Goal: Contribute content: Contribute content

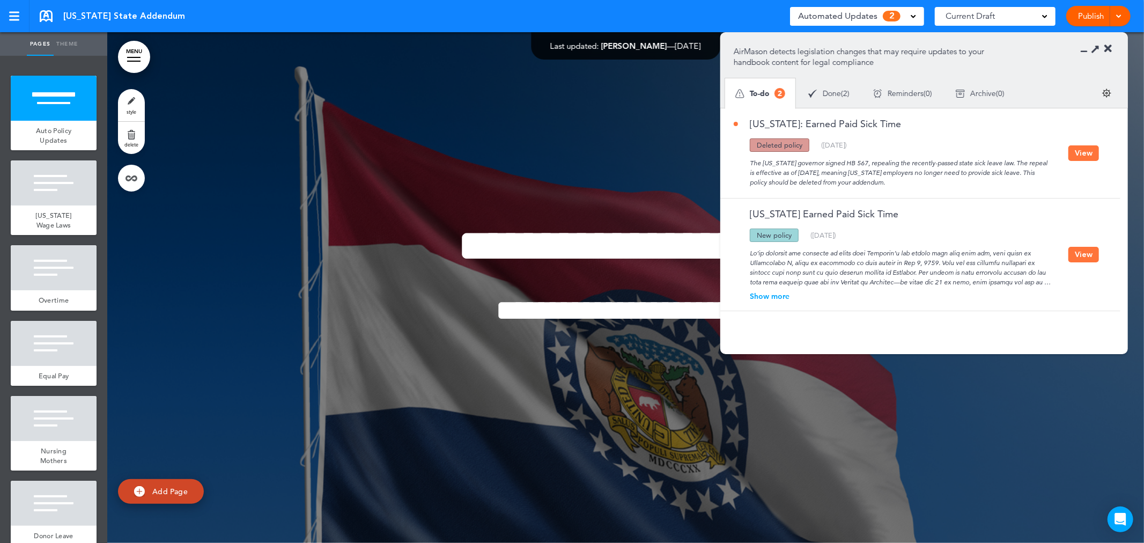
click at [762, 297] on div "Show more" at bounding box center [901, 296] width 335 height 8
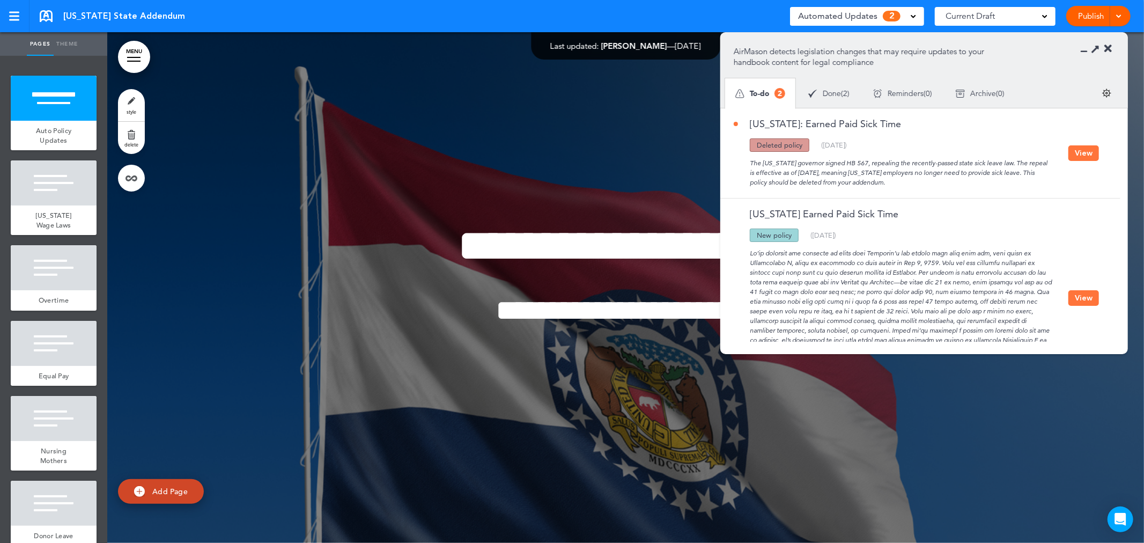
scroll to position [62, 0]
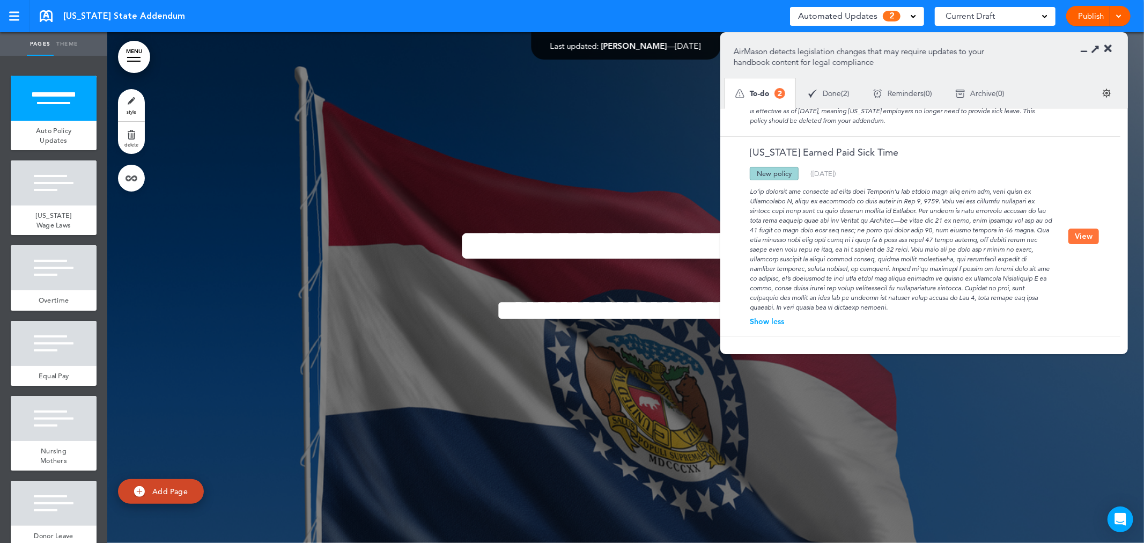
click at [1086, 230] on button "View" at bounding box center [1083, 236] width 31 height 16
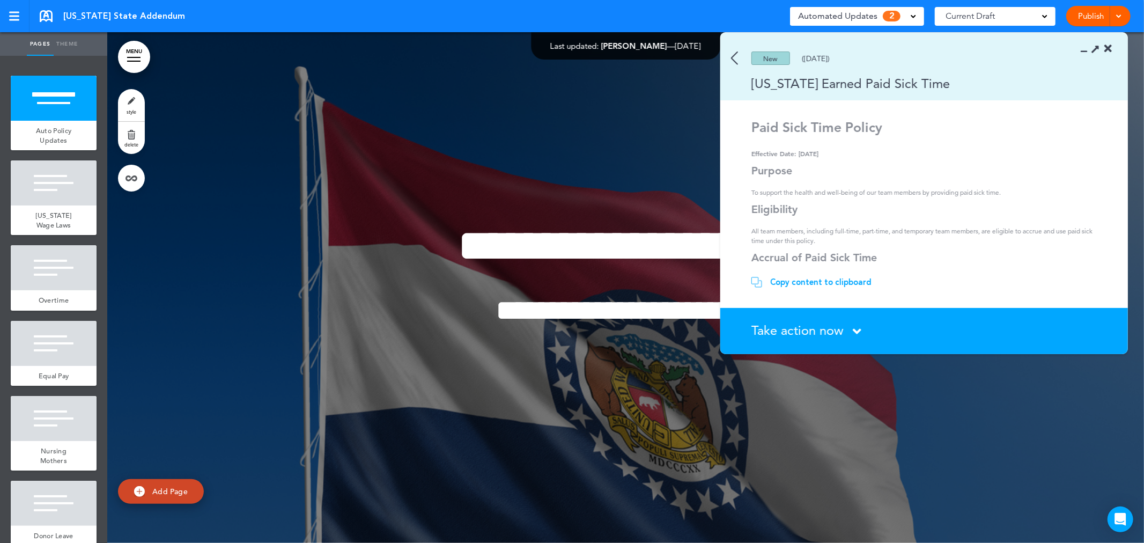
click at [861, 333] on icon at bounding box center [857, 330] width 9 height 13
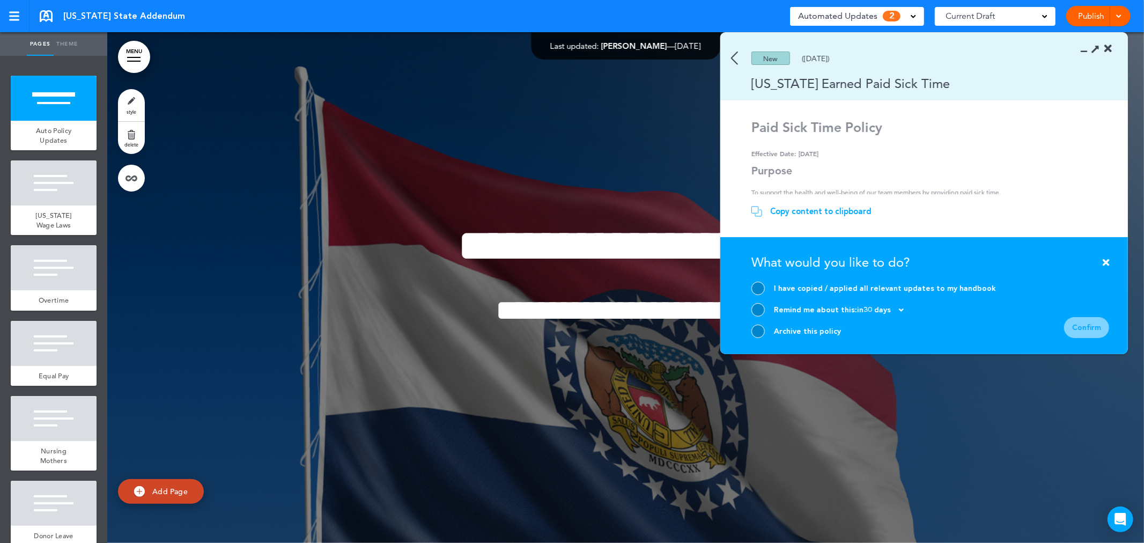
click at [762, 330] on div at bounding box center [757, 330] width 13 height 13
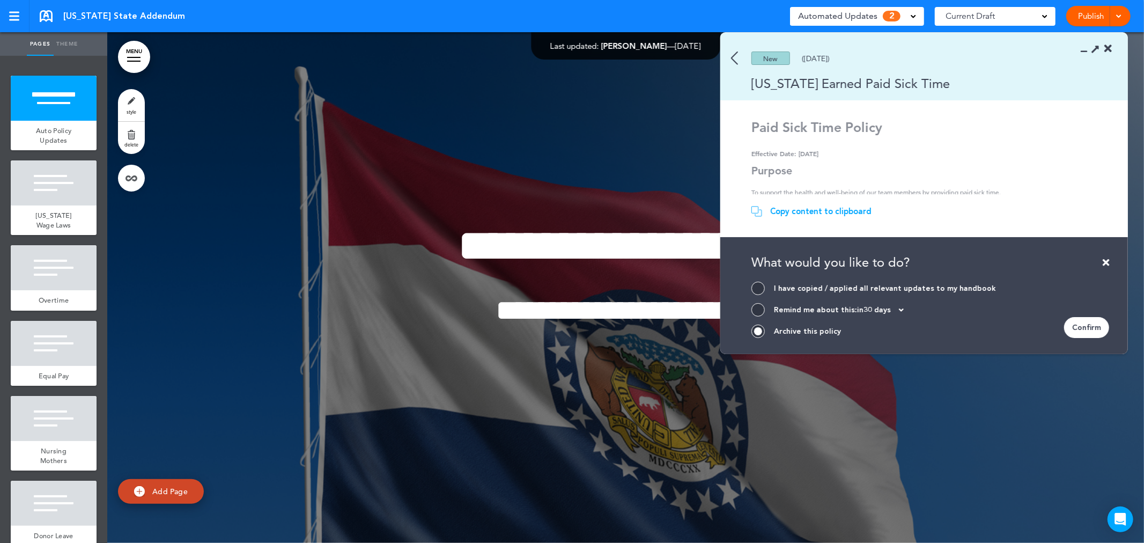
click at [1076, 326] on div "Confirm" at bounding box center [1086, 327] width 45 height 21
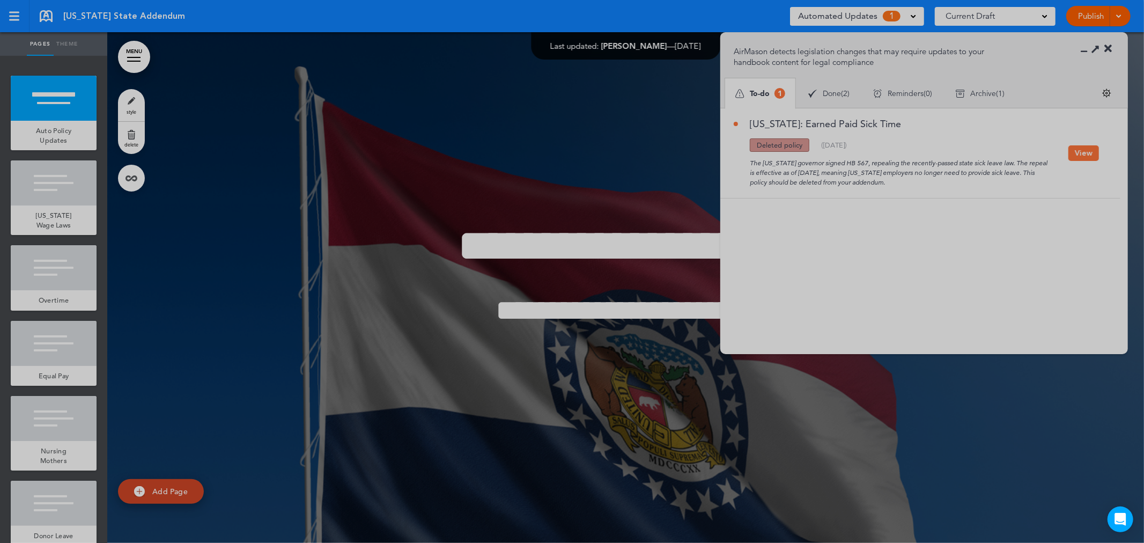
scroll to position [0, 0]
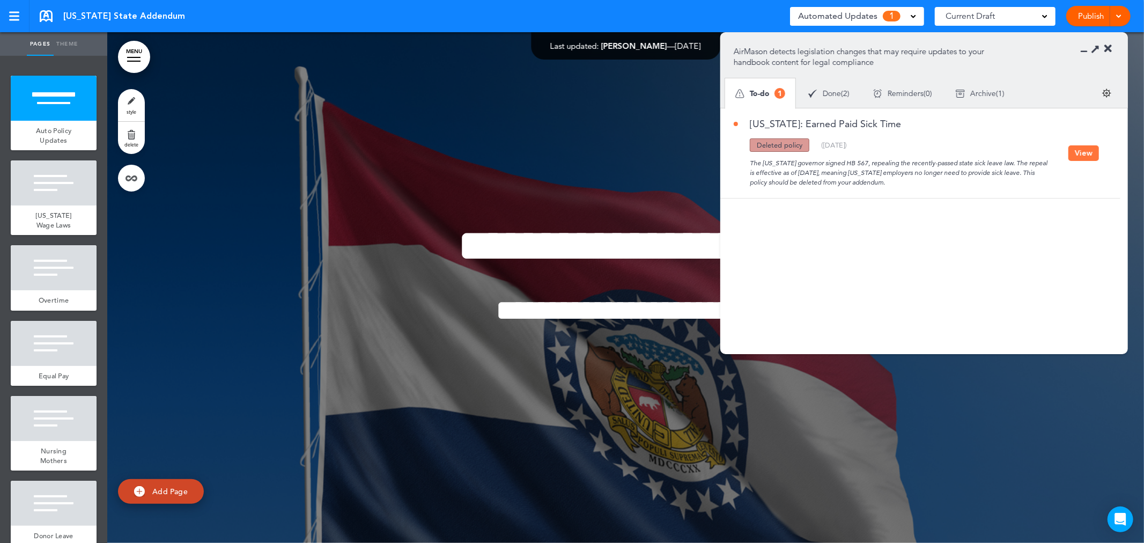
click at [906, 154] on div "The Missouri governor signed HB 567, repealing the recently-passed state sick l…" at bounding box center [901, 169] width 335 height 35
drag, startPoint x: 1056, startPoint y: 152, endPoint x: 1066, endPoint y: 152, distance: 9.1
click at [1057, 152] on div "The Missouri governor signed HB 567, repealing the recently-passed state sick l…" at bounding box center [901, 169] width 335 height 35
click at [1078, 151] on button "View" at bounding box center [1083, 153] width 31 height 16
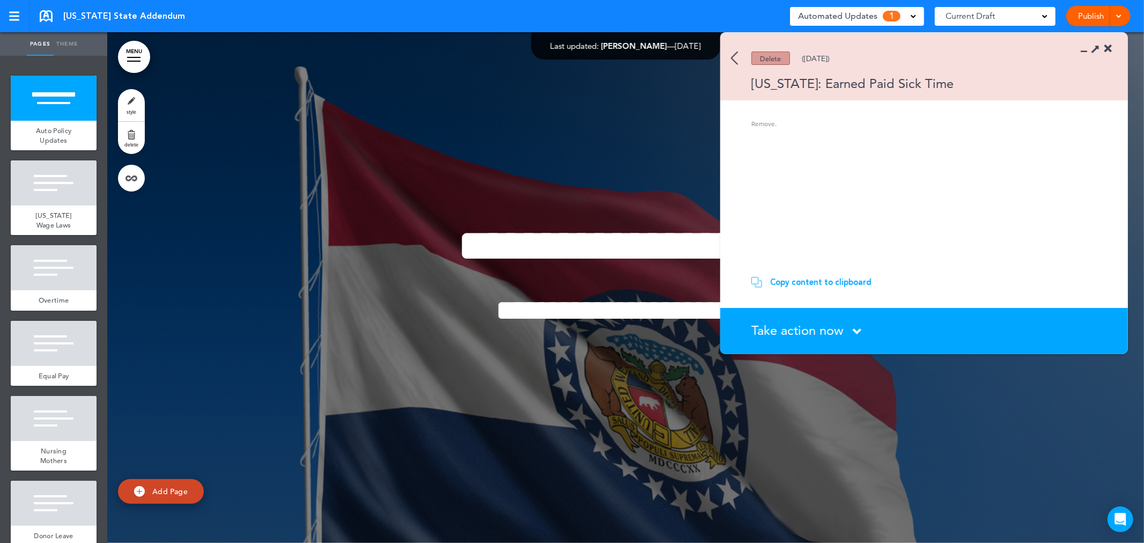
click at [854, 334] on icon at bounding box center [857, 330] width 9 height 13
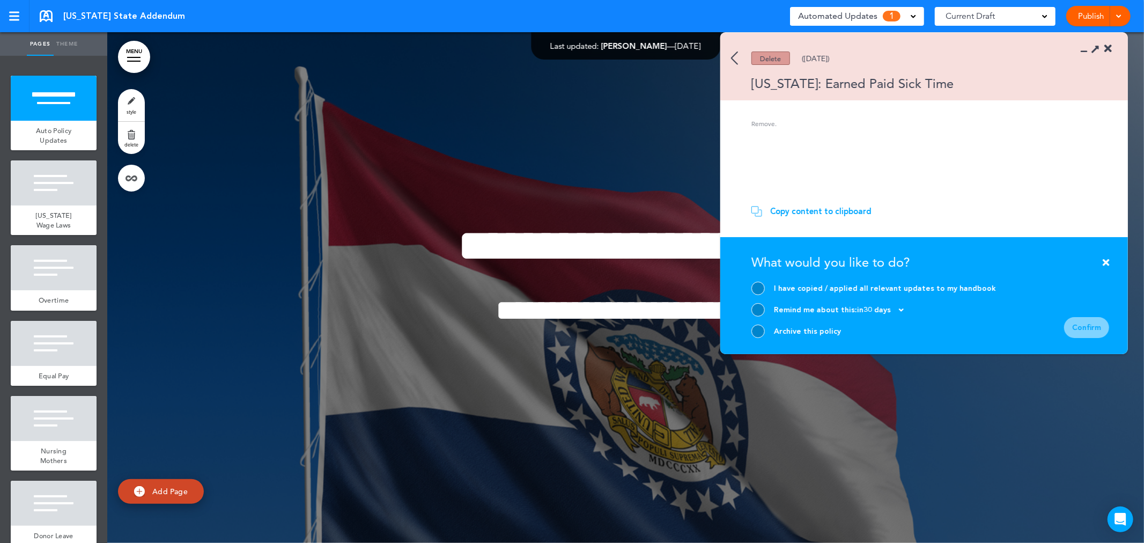
click at [755, 329] on div at bounding box center [757, 330] width 13 height 13
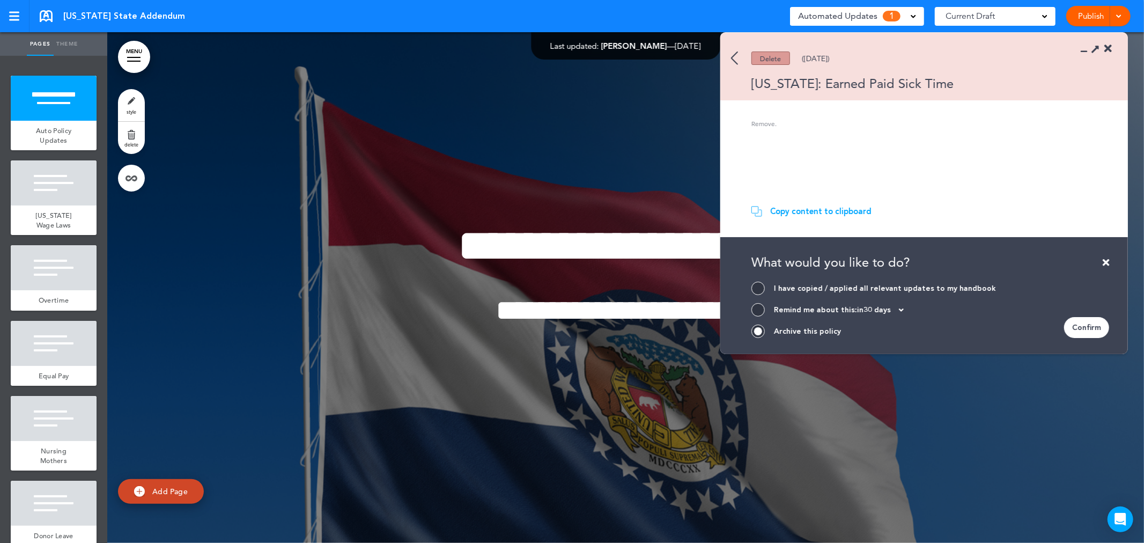
click at [1093, 324] on div "Confirm" at bounding box center [1086, 327] width 45 height 21
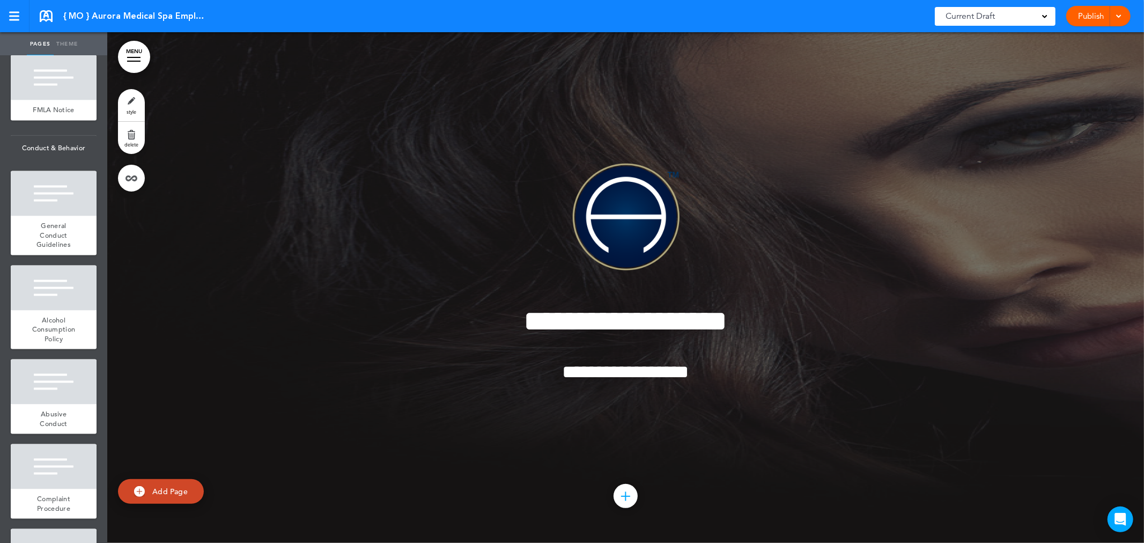
scroll to position [1747, 0]
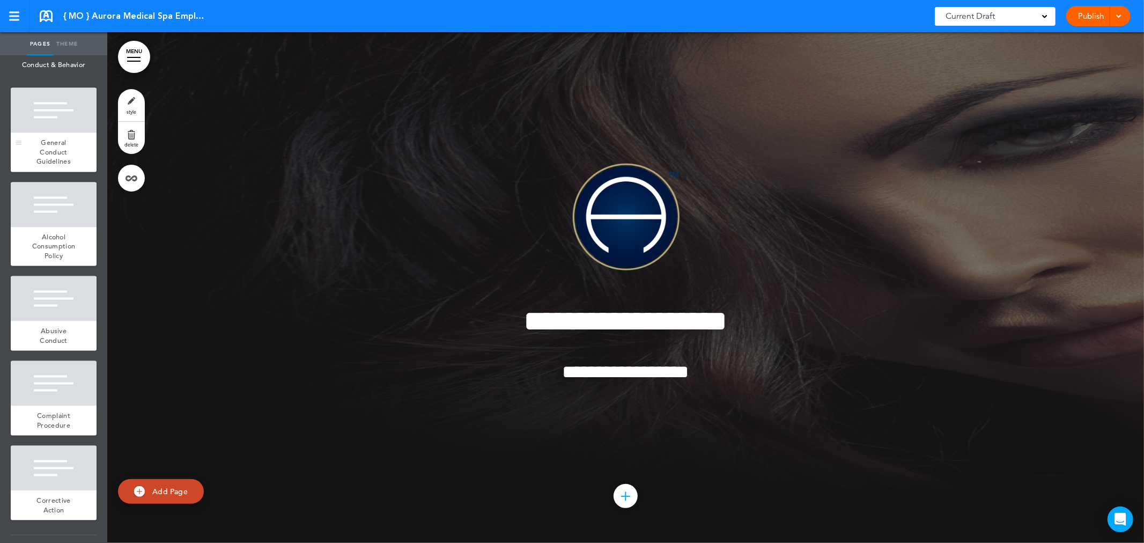
click at [55, 166] on span "General Conduct Guidelines" at bounding box center [53, 152] width 34 height 28
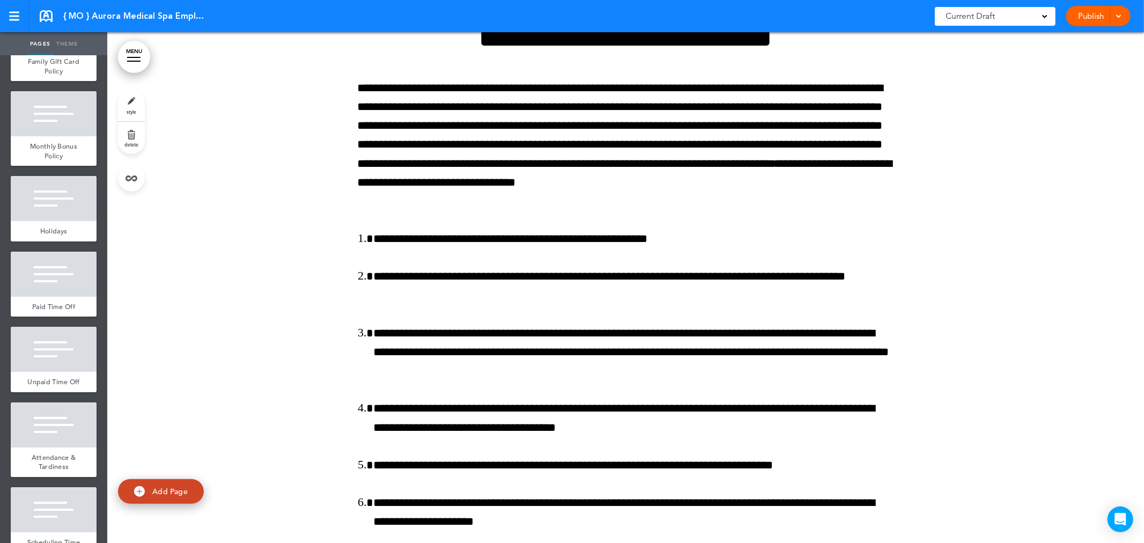
scroll to position [3177, 0]
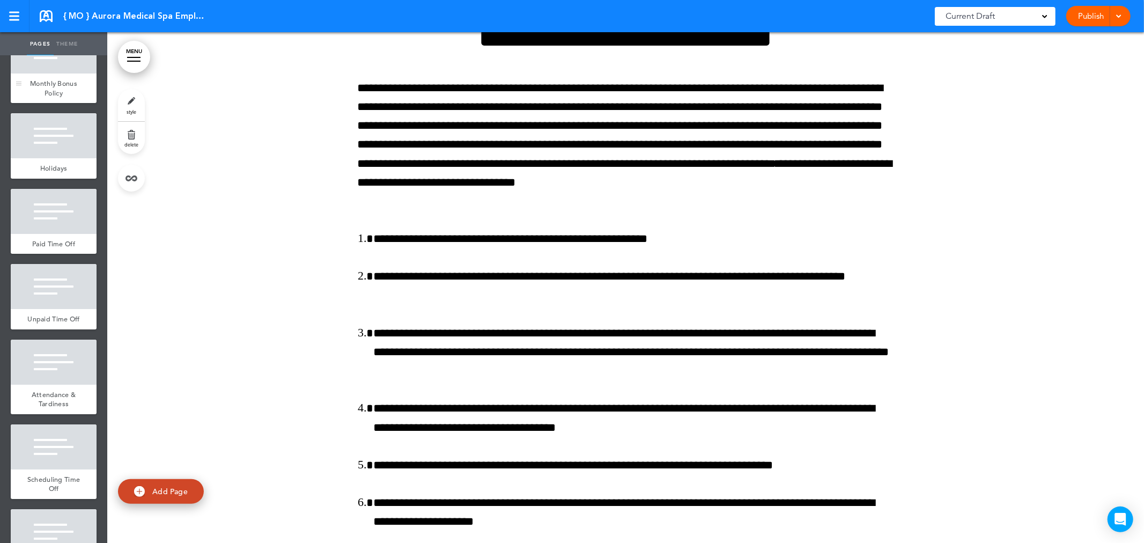
click at [53, 73] on div at bounding box center [54, 50] width 86 height 45
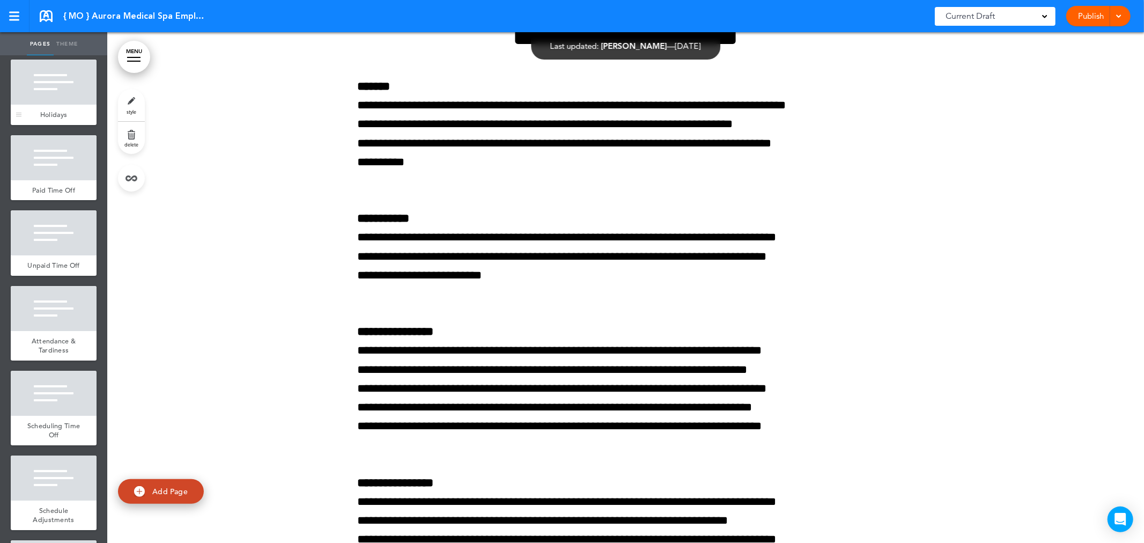
scroll to position [3257, 0]
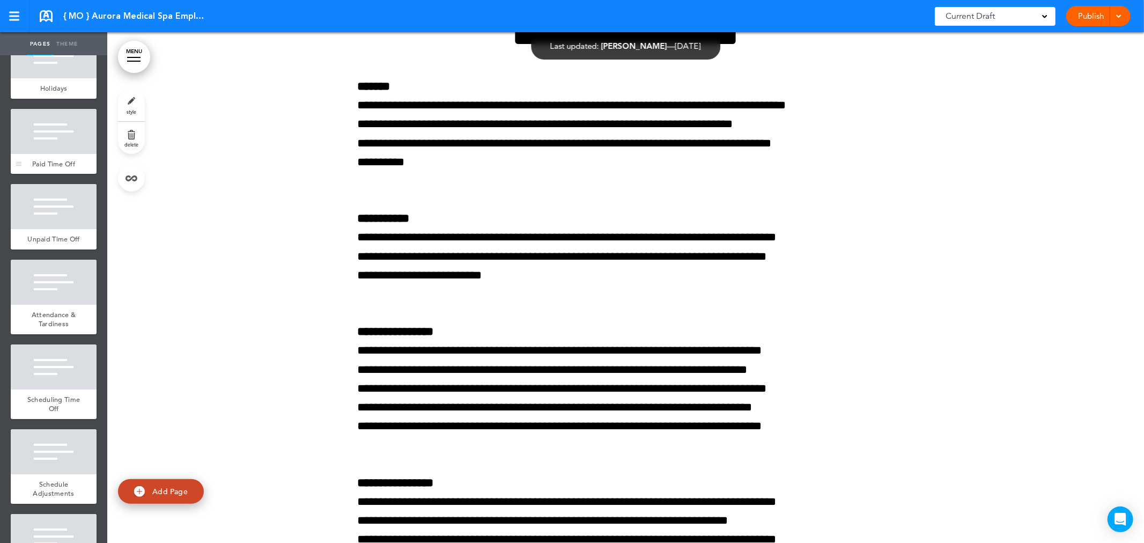
click at [61, 174] on div "Paid Time Off" at bounding box center [54, 164] width 86 height 20
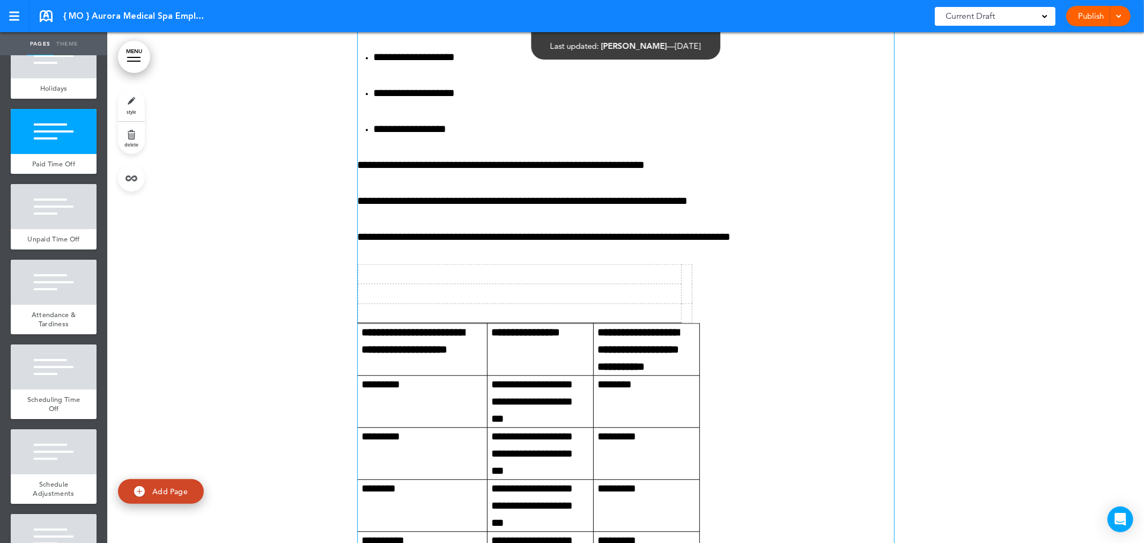
scroll to position [29611, 0]
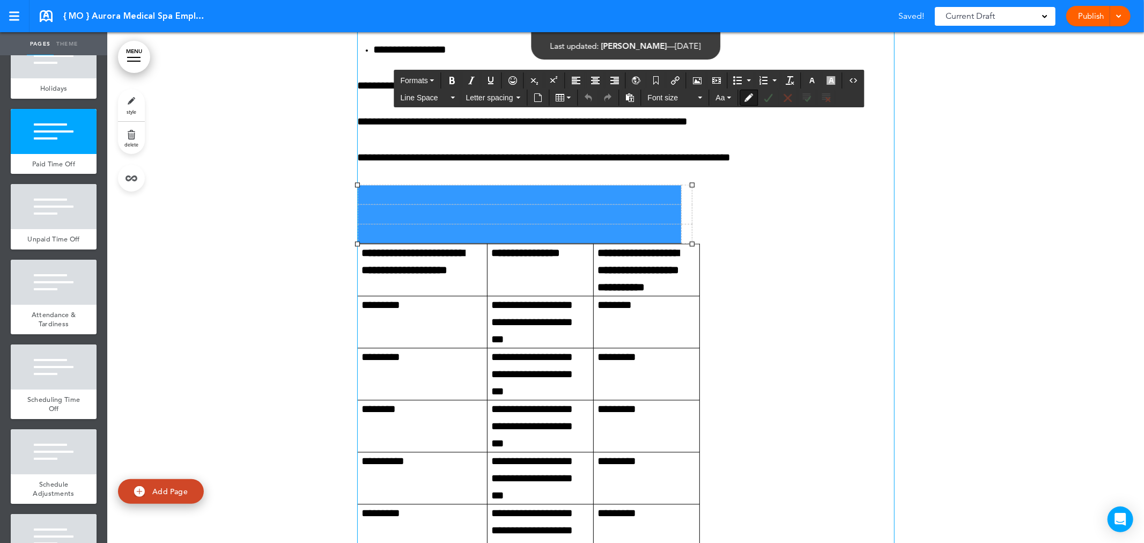
drag, startPoint x: 531, startPoint y: 283, endPoint x: 473, endPoint y: 239, distance: 72.8
click at [473, 239] on tbody at bounding box center [525, 214] width 334 height 58
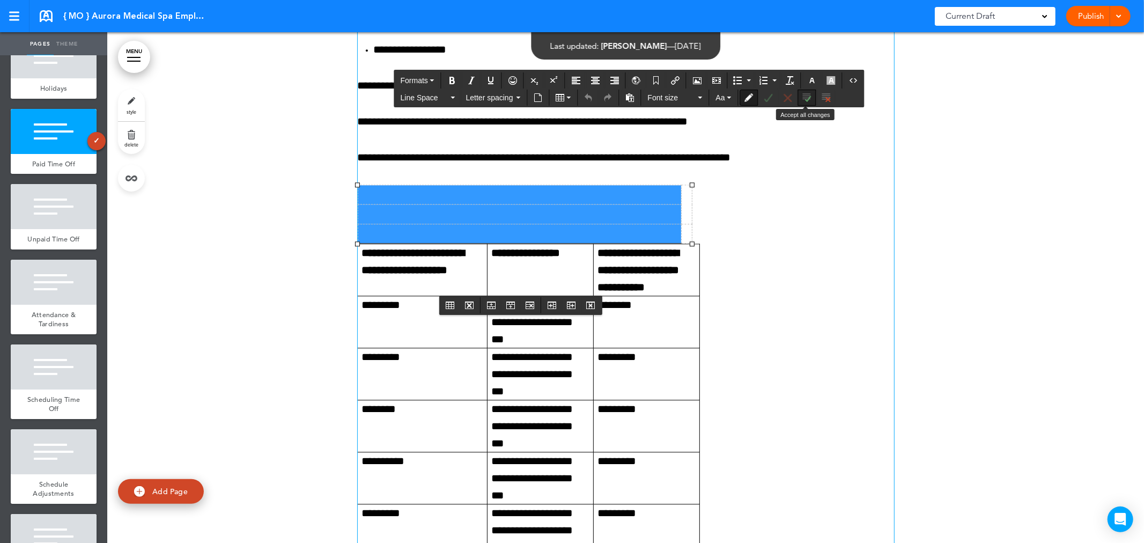
click at [813, 99] on button "Accept all changes" at bounding box center [807, 97] width 17 height 15
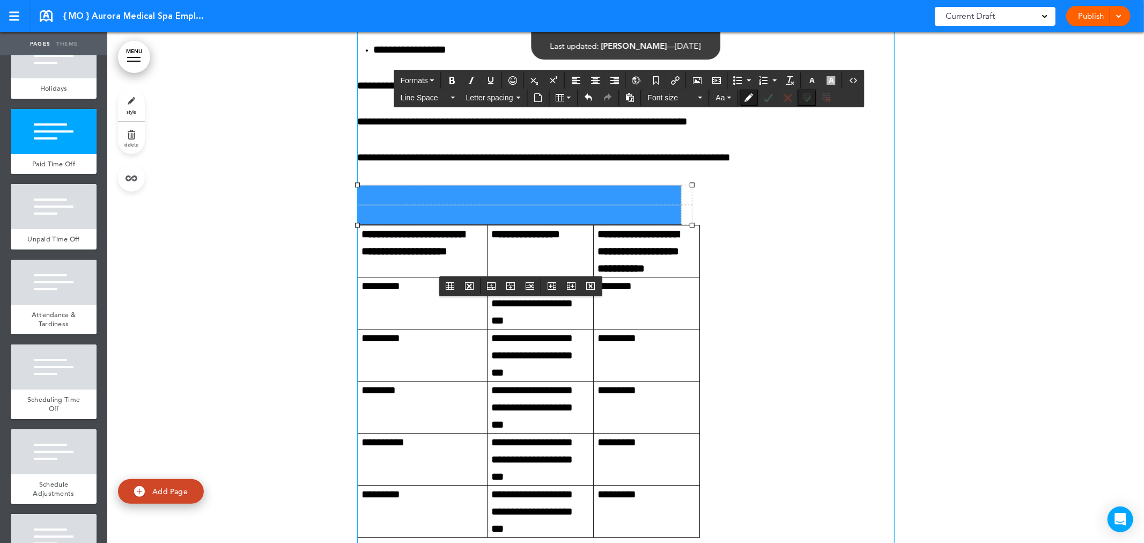
click at [811, 95] on icon "Accept all changes" at bounding box center [807, 97] width 9 height 9
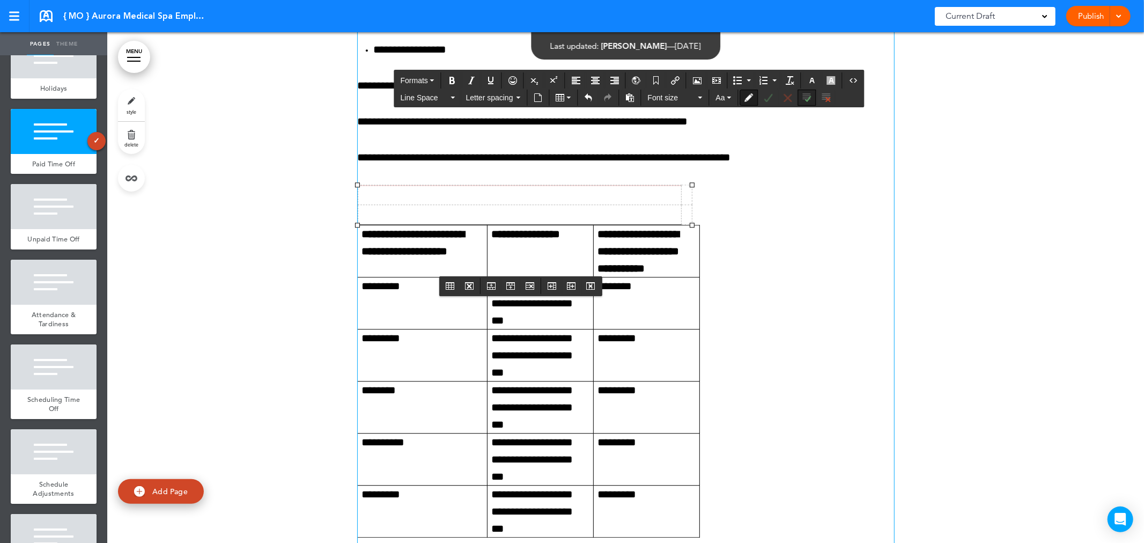
click at [810, 95] on icon "Accept all changes" at bounding box center [807, 97] width 9 height 9
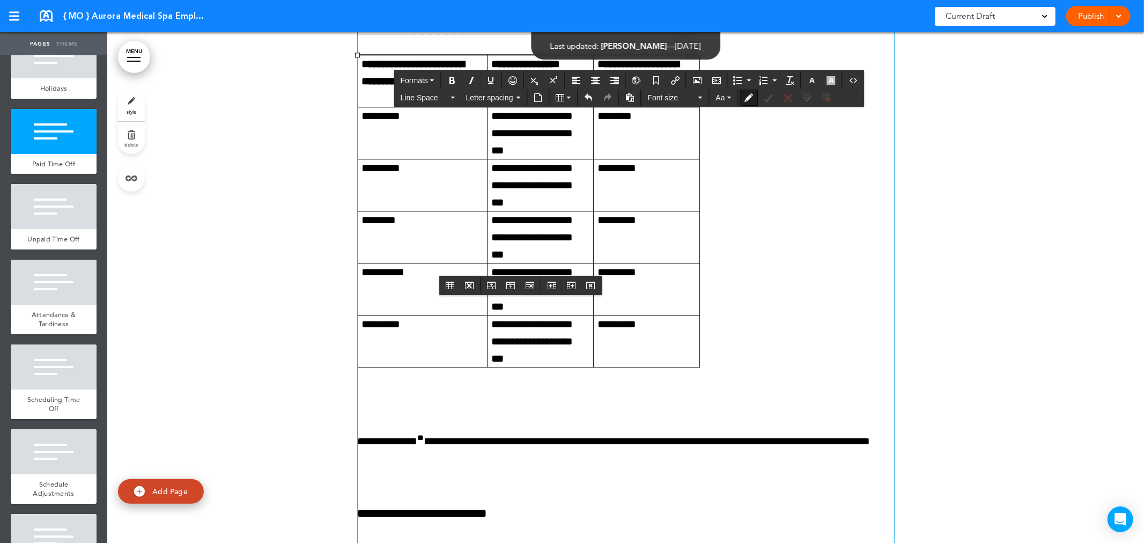
scroll to position [29928, 0]
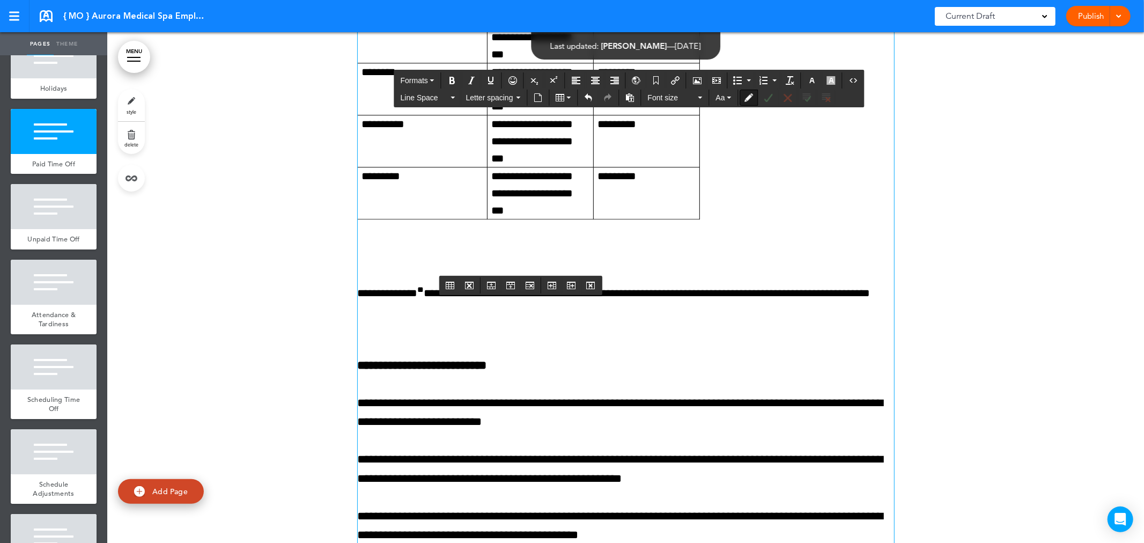
click at [460, 337] on p at bounding box center [626, 328] width 536 height 17
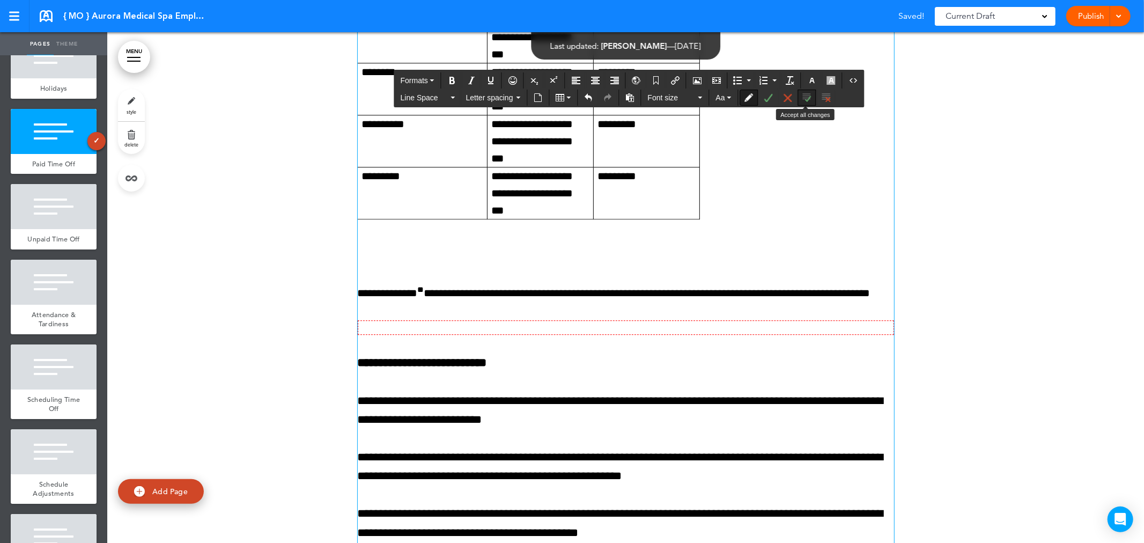
click at [805, 97] on icon "Accept all changes" at bounding box center [807, 97] width 9 height 9
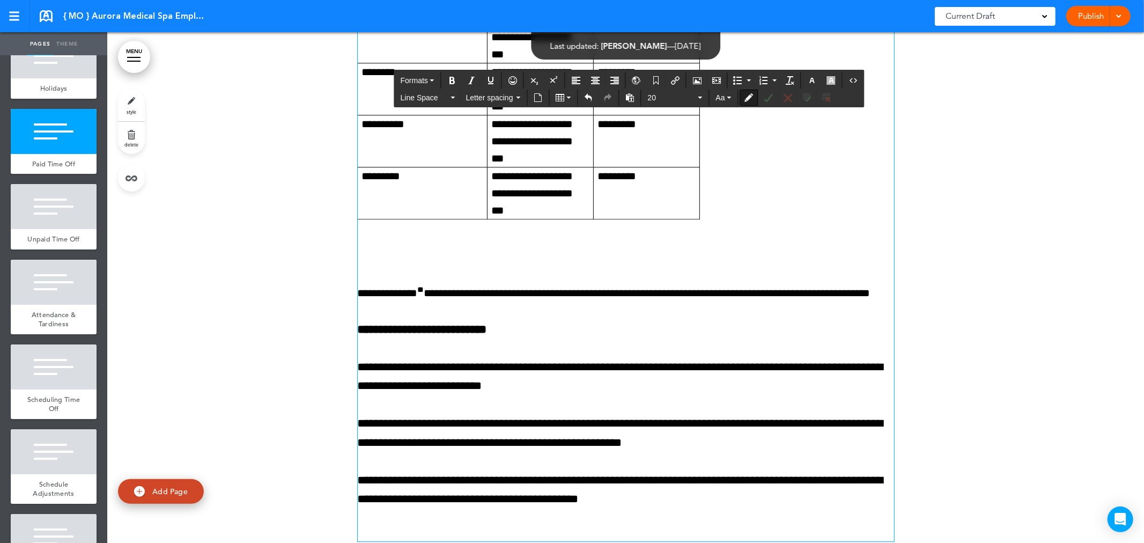
click at [392, 295] on div "**********" at bounding box center [626, 3] width 536 height 1076
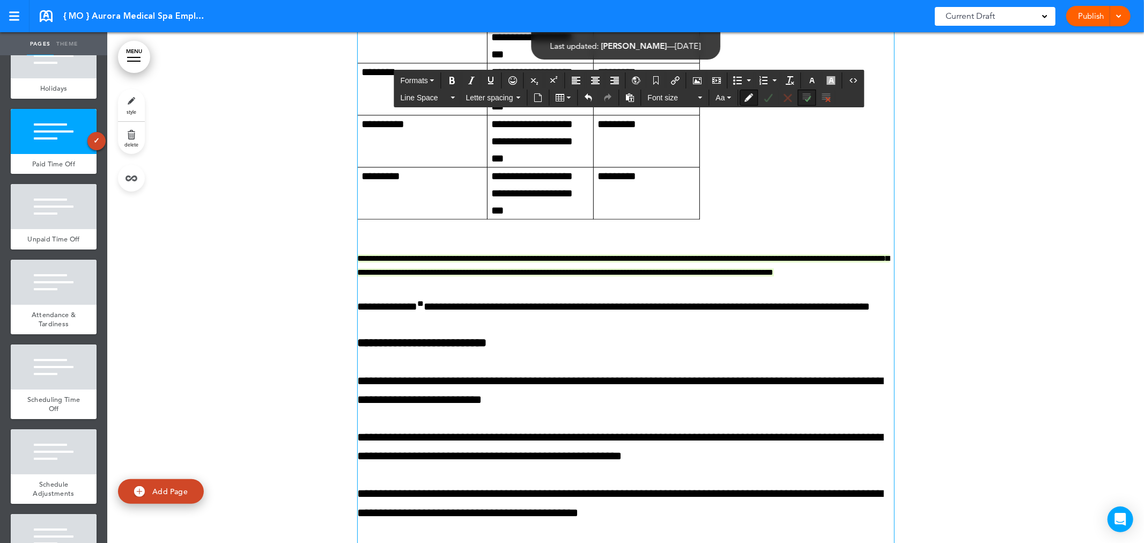
click at [811, 100] on icon "Accept all changes" at bounding box center [807, 97] width 9 height 9
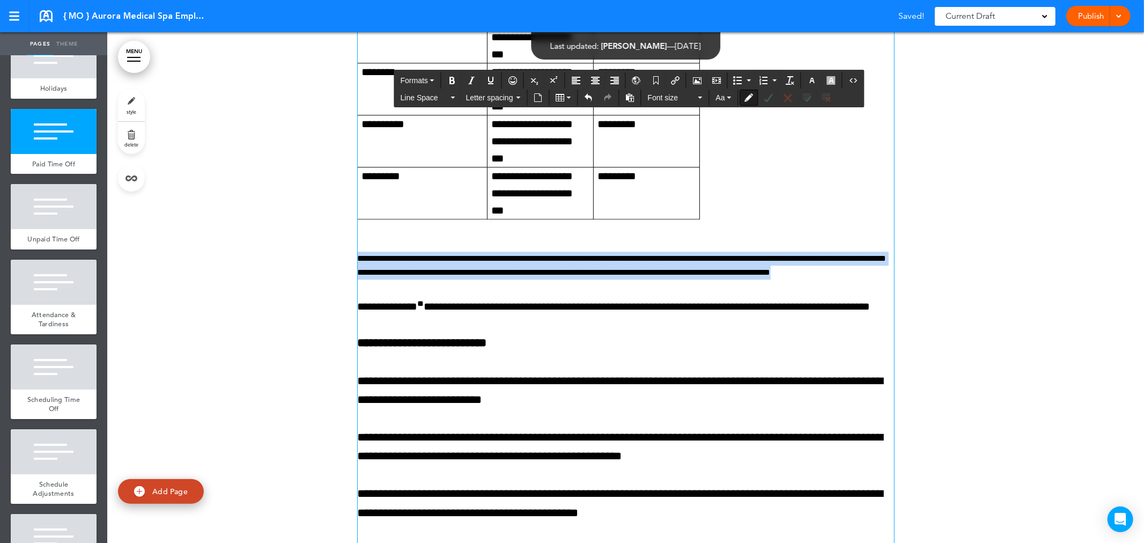
drag, startPoint x: 872, startPoint y: 324, endPoint x: 335, endPoint y: 311, distance: 537.5
click at [335, 311] on div "**********" at bounding box center [625, 23] width 1037 height 1197
click at [427, 73] on button "Formats" at bounding box center [417, 80] width 42 height 15
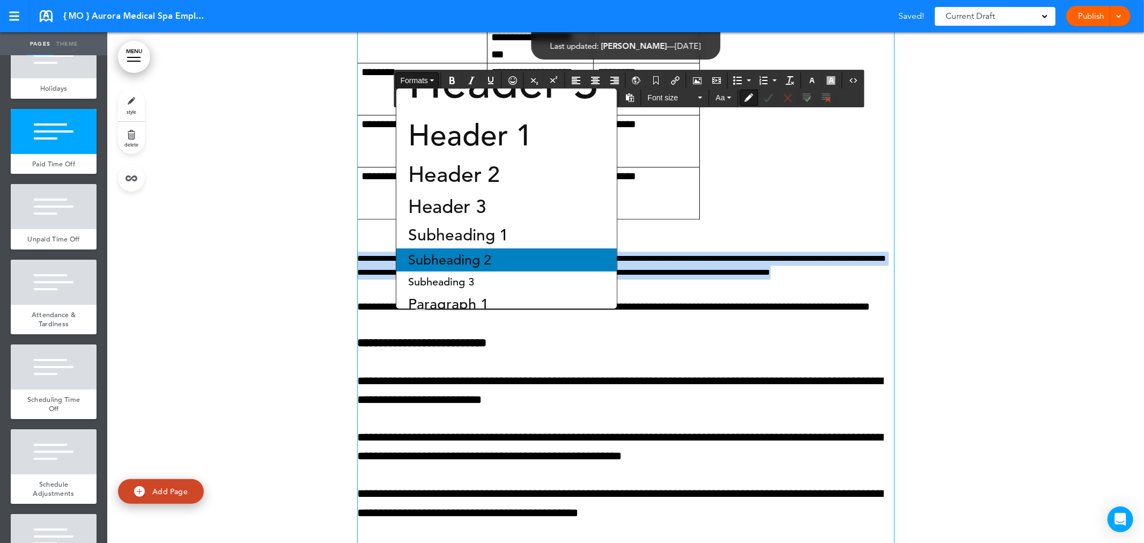
scroll to position [72, 0]
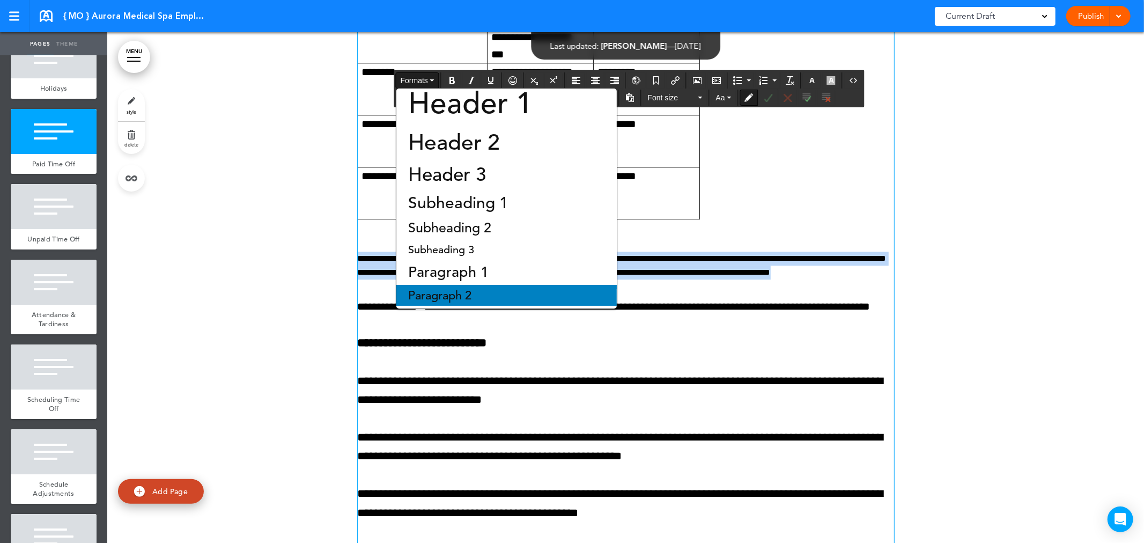
click at [460, 302] on div "Paragraph 2" at bounding box center [506, 295] width 220 height 21
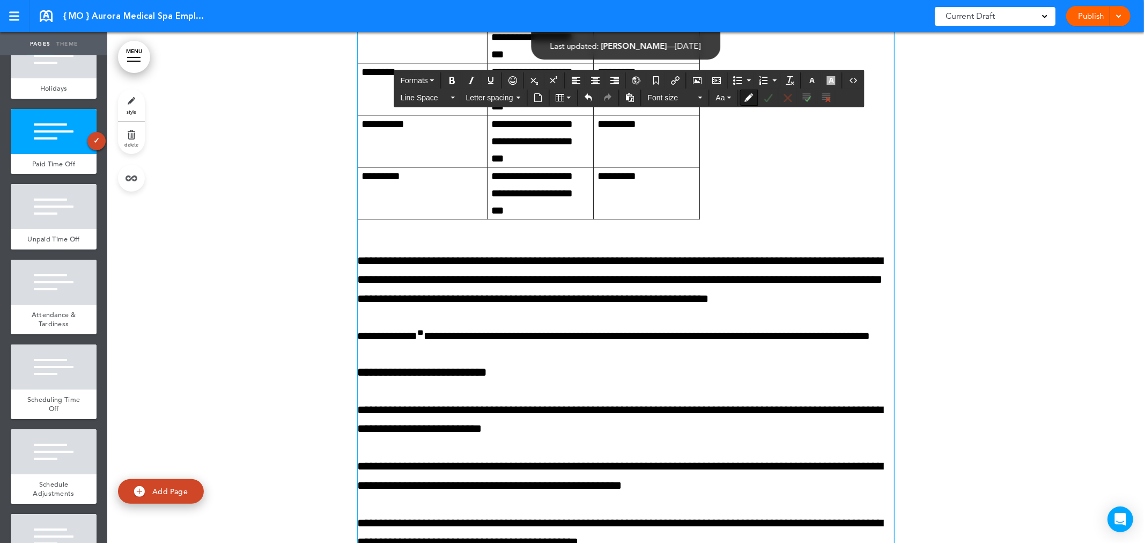
click at [460, 302] on div "**********" at bounding box center [626, 24] width 536 height 1119
click at [811, 101] on icon "Accept all changes" at bounding box center [807, 97] width 9 height 9
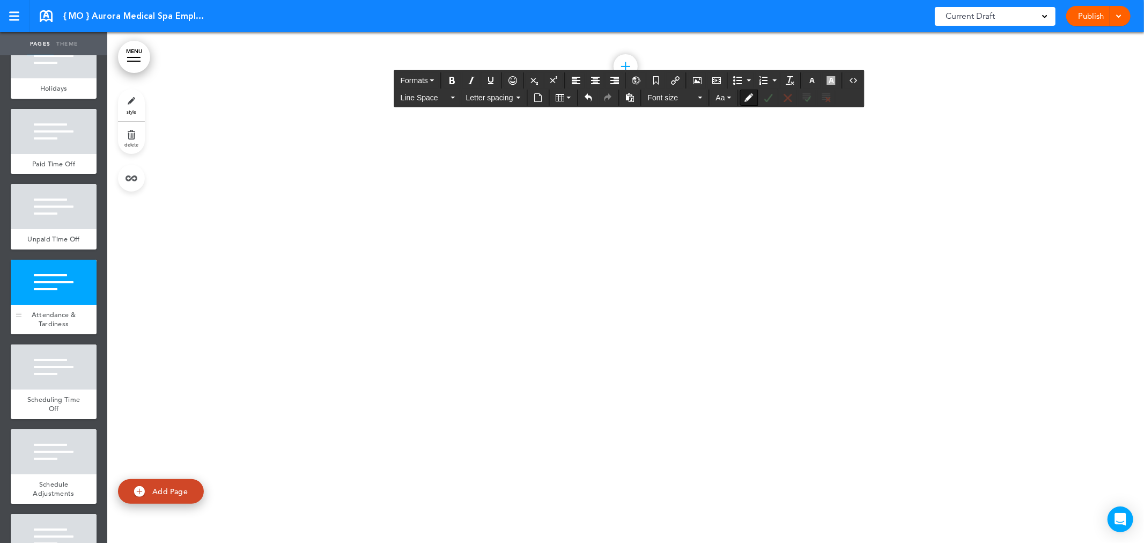
click at [69, 305] on div at bounding box center [54, 282] width 86 height 45
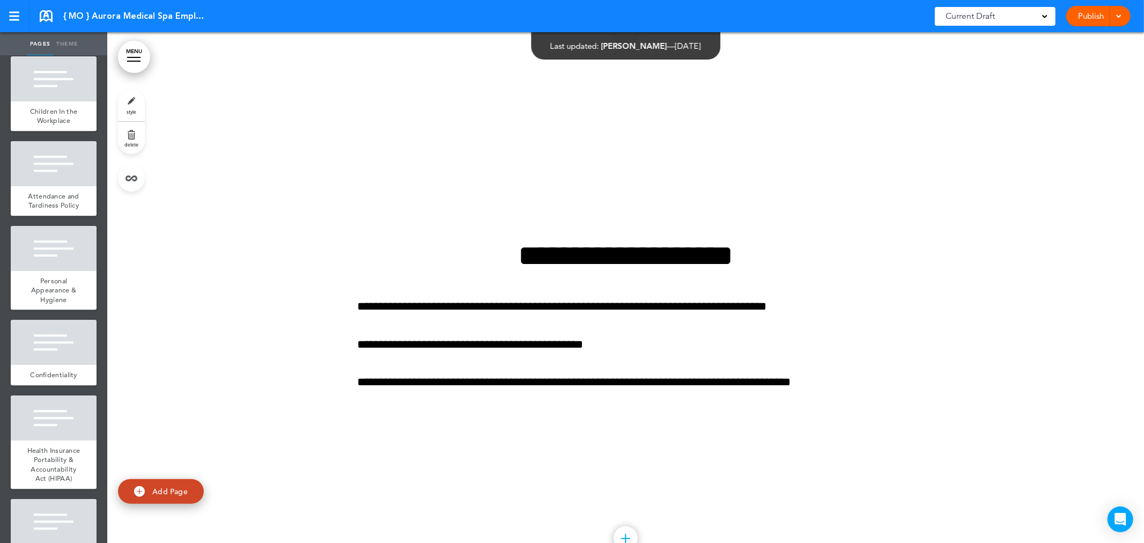
scroll to position [5720, 0]
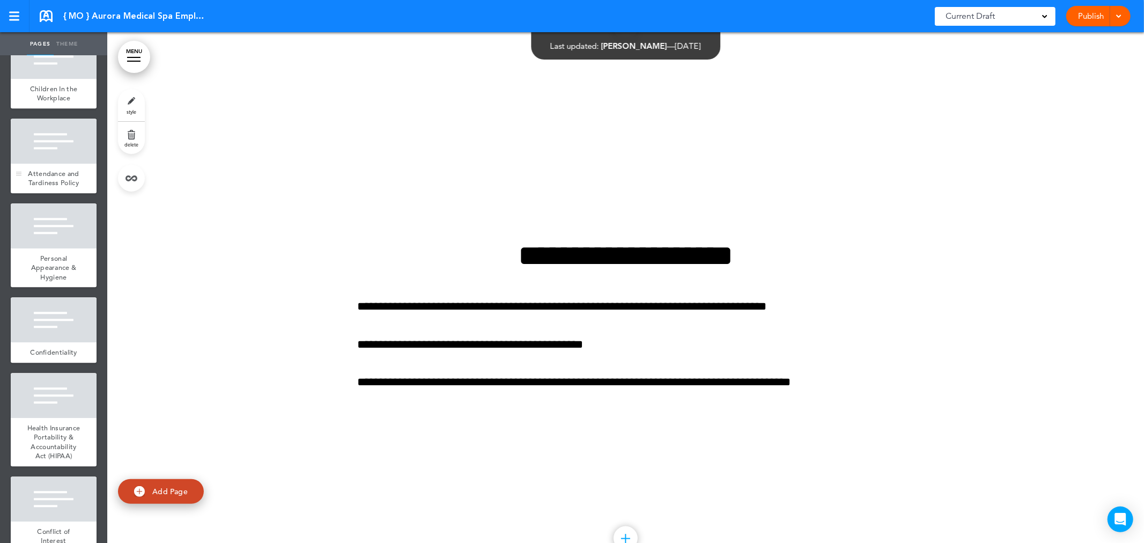
click at [49, 188] on span "Attendance and Tardiness Policy" at bounding box center [53, 178] width 51 height 19
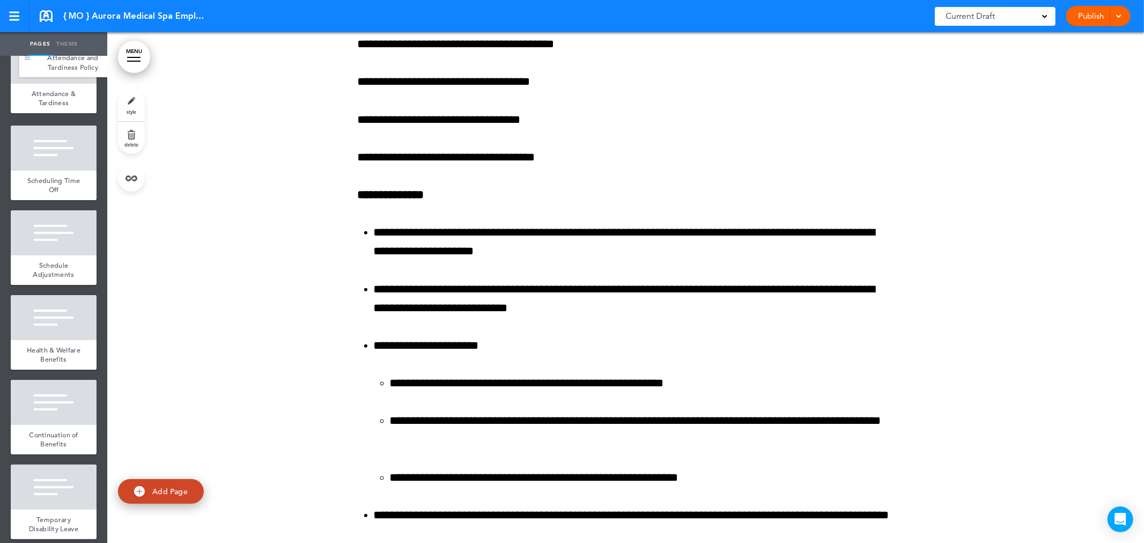
scroll to position [3435, 0]
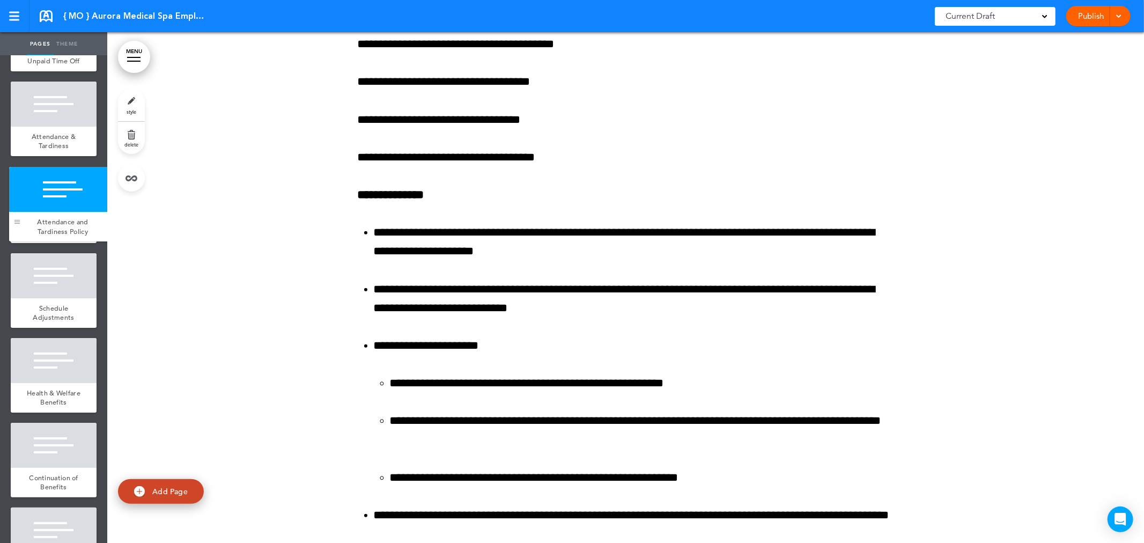
drag, startPoint x: 17, startPoint y: 335, endPoint x: 14, endPoint y: 226, distance: 108.3
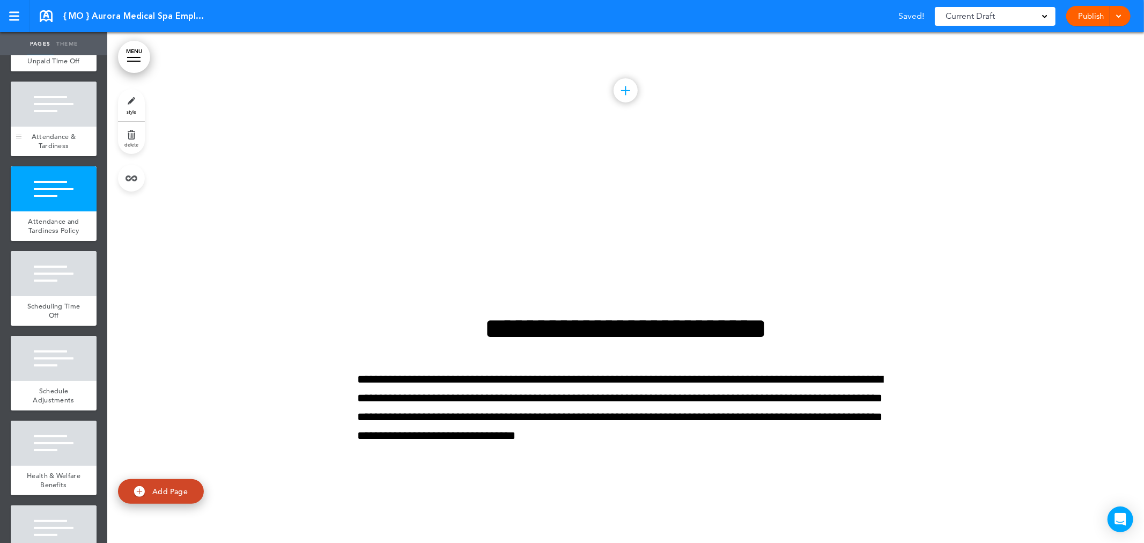
click at [47, 151] on span "Attendance & Tardiness" at bounding box center [54, 141] width 45 height 19
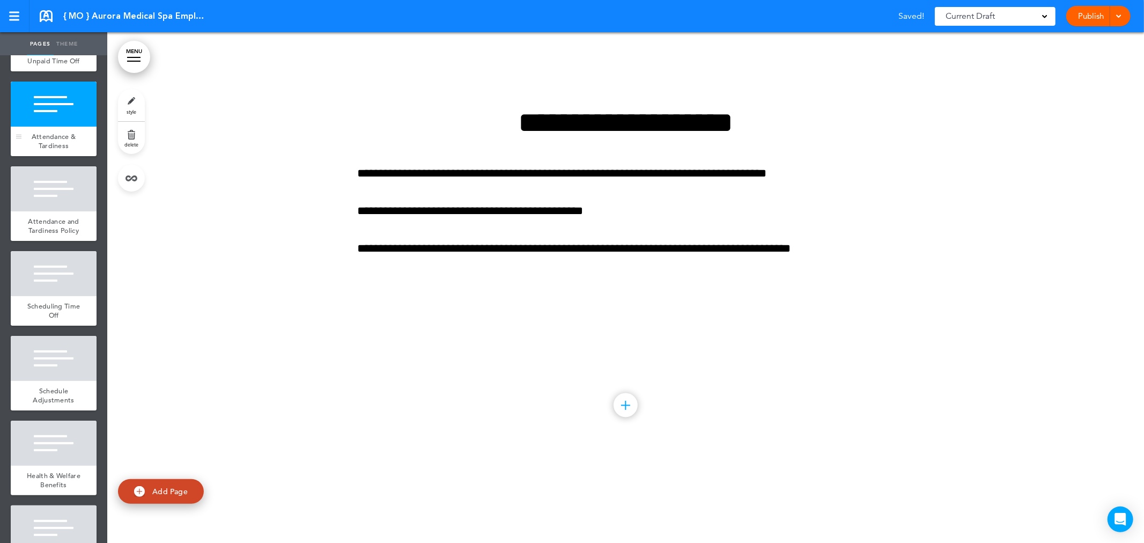
scroll to position [31352, 0]
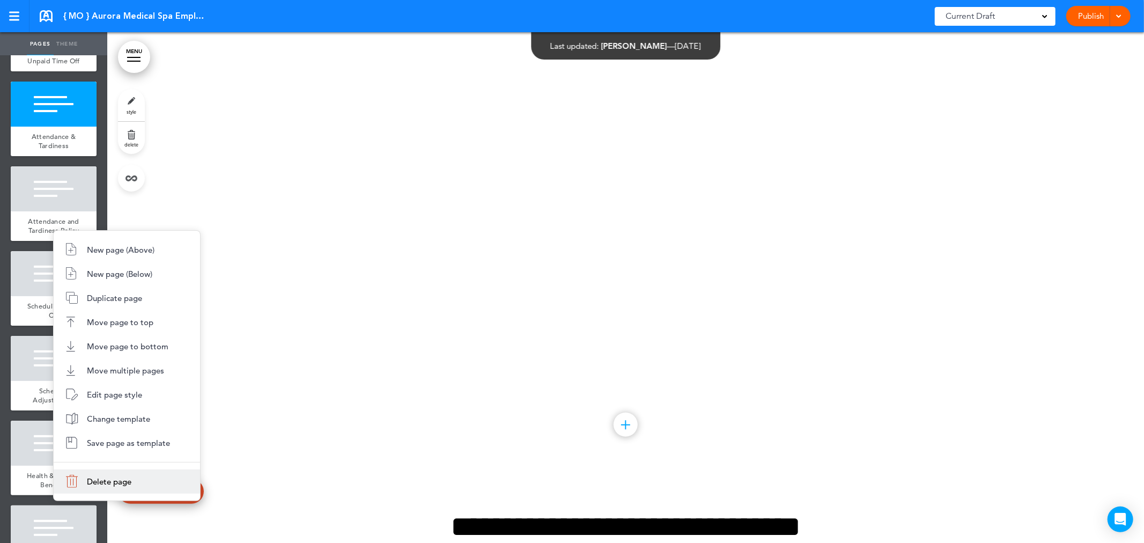
click at [144, 483] on li "Delete page" at bounding box center [127, 481] width 146 height 24
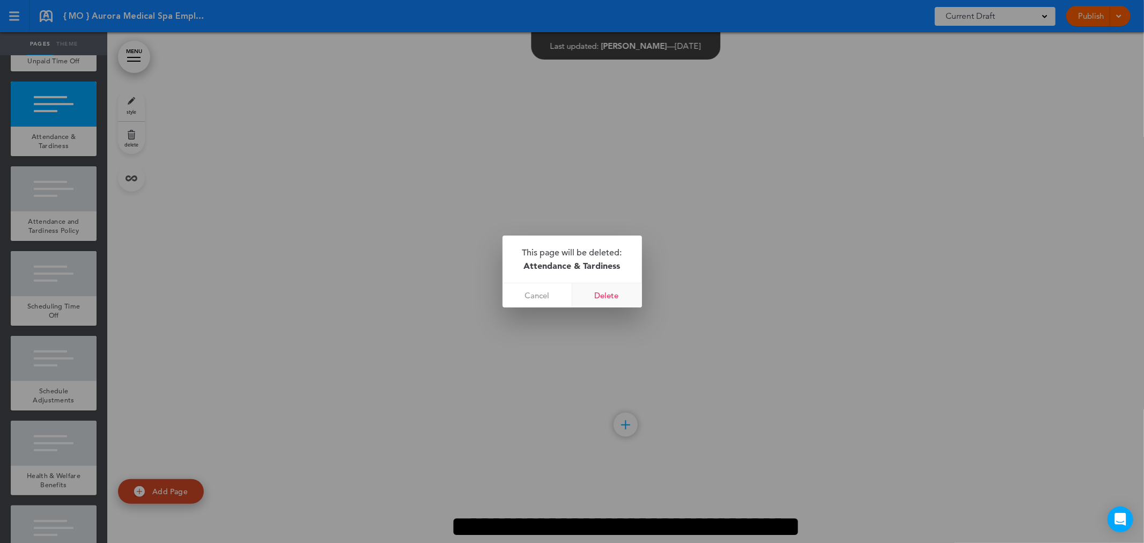
click at [619, 293] on link "Delete" at bounding box center [607, 295] width 70 height 24
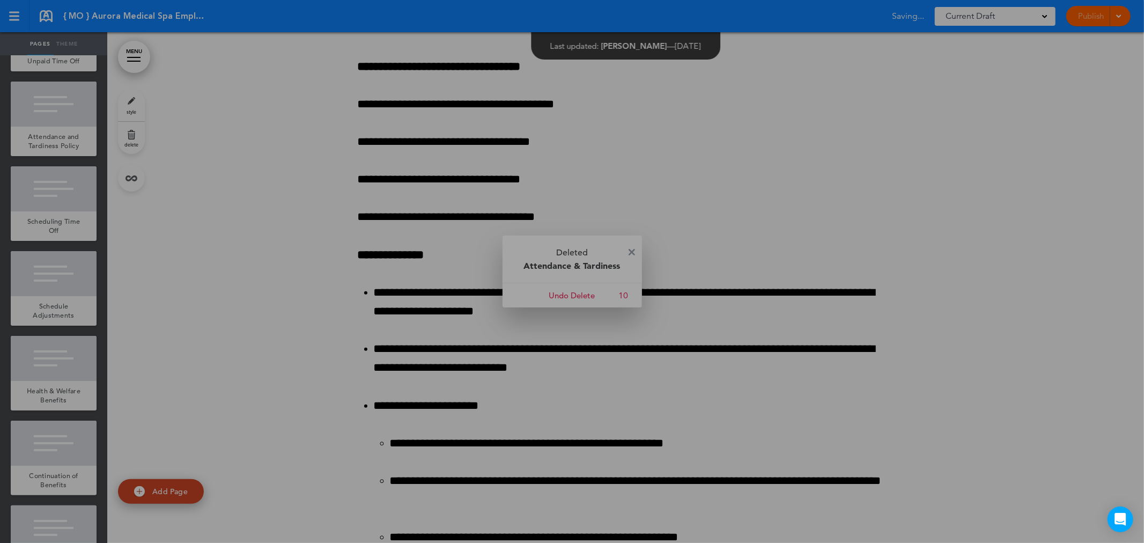
scroll to position [30841, 0]
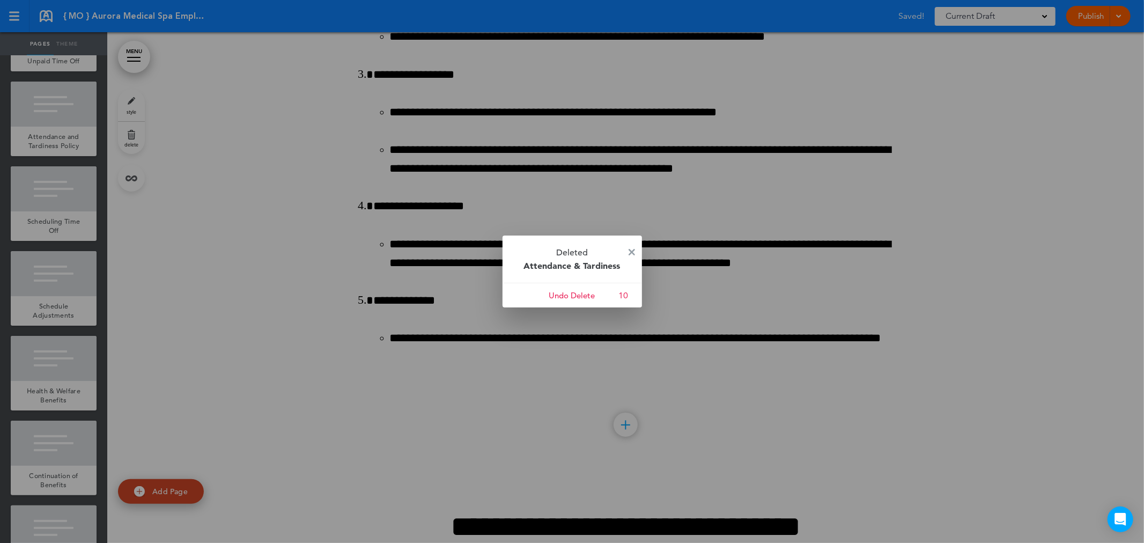
click at [33, 232] on div at bounding box center [572, 271] width 1144 height 543
click at [630, 252] on img at bounding box center [632, 252] width 6 height 6
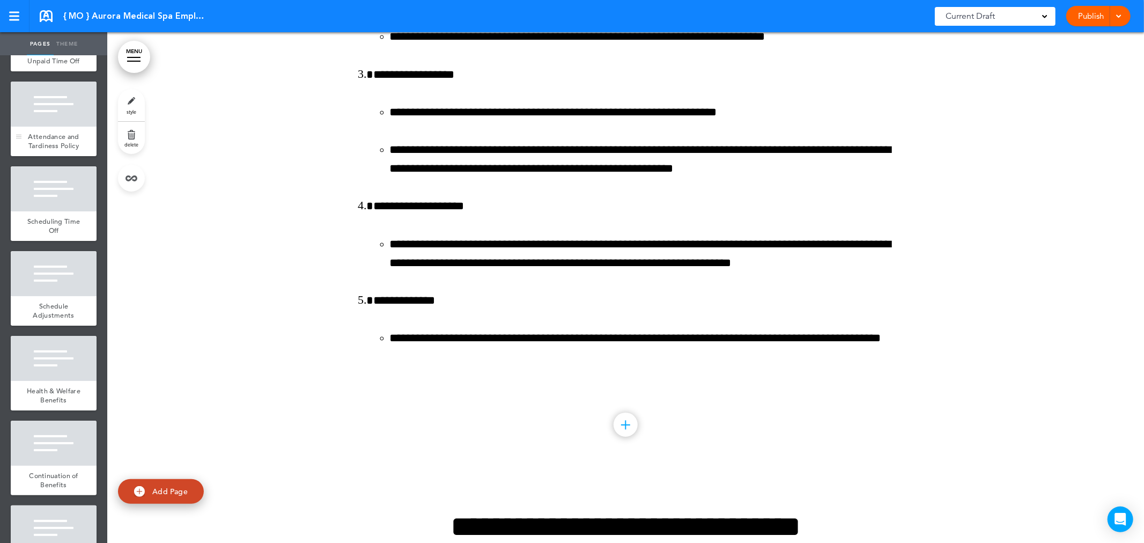
click at [42, 151] on span "Attendance and Tardiness Policy" at bounding box center [53, 141] width 51 height 19
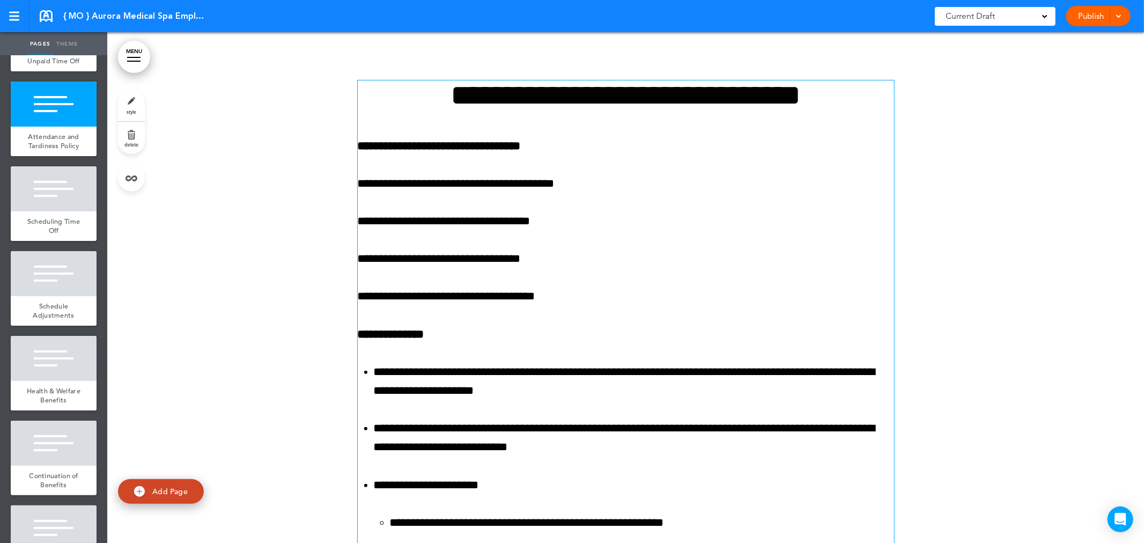
scroll to position [31352, 0]
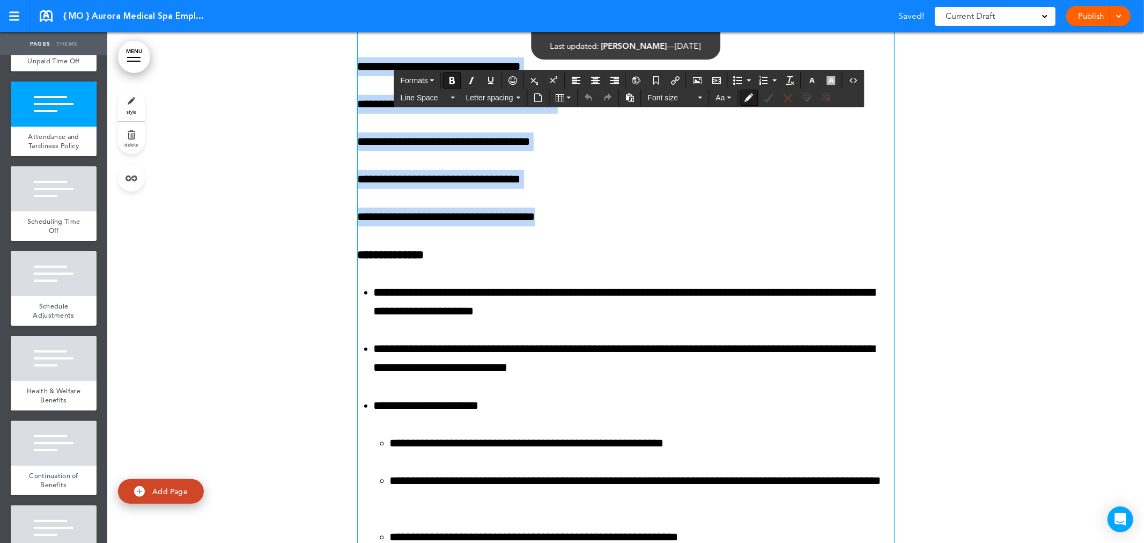
drag, startPoint x: 355, startPoint y: 137, endPoint x: 558, endPoint y: 297, distance: 258.6
click at [558, 297] on div "**********" at bounding box center [626, 321] width 536 height 640
click at [558, 226] on p "**********" at bounding box center [626, 217] width 536 height 19
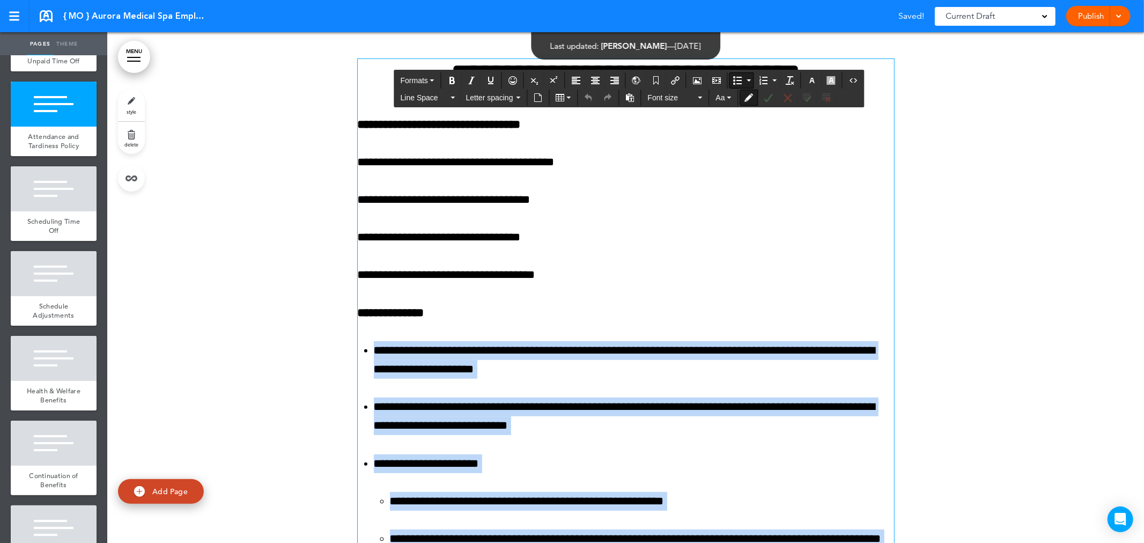
scroll to position [31272, 0]
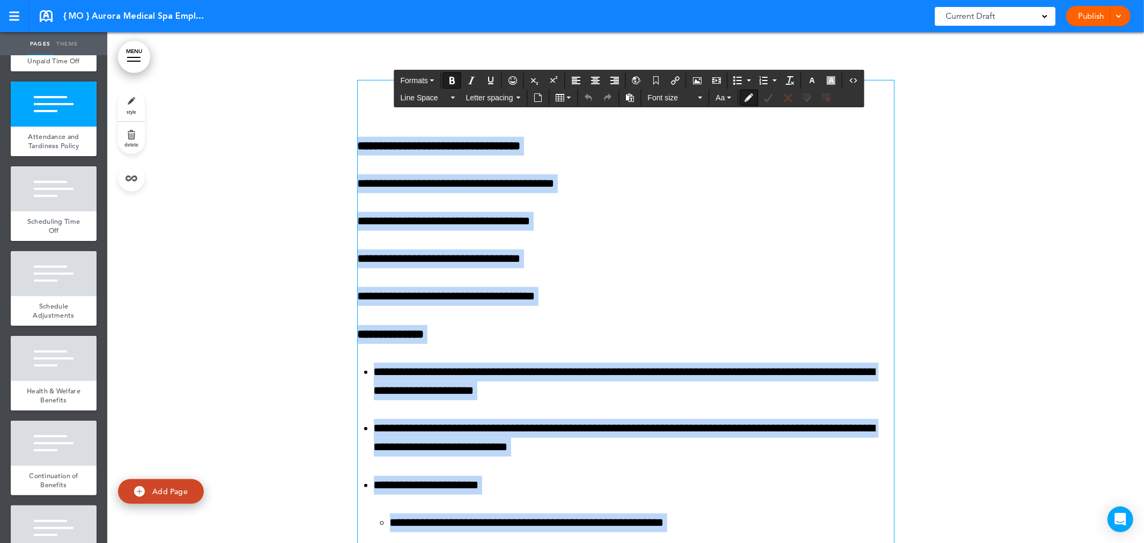
drag, startPoint x: 511, startPoint y: 445, endPoint x: 350, endPoint y: 217, distance: 279.4
click at [350, 217] on div "**********" at bounding box center [625, 413] width 1037 height 747
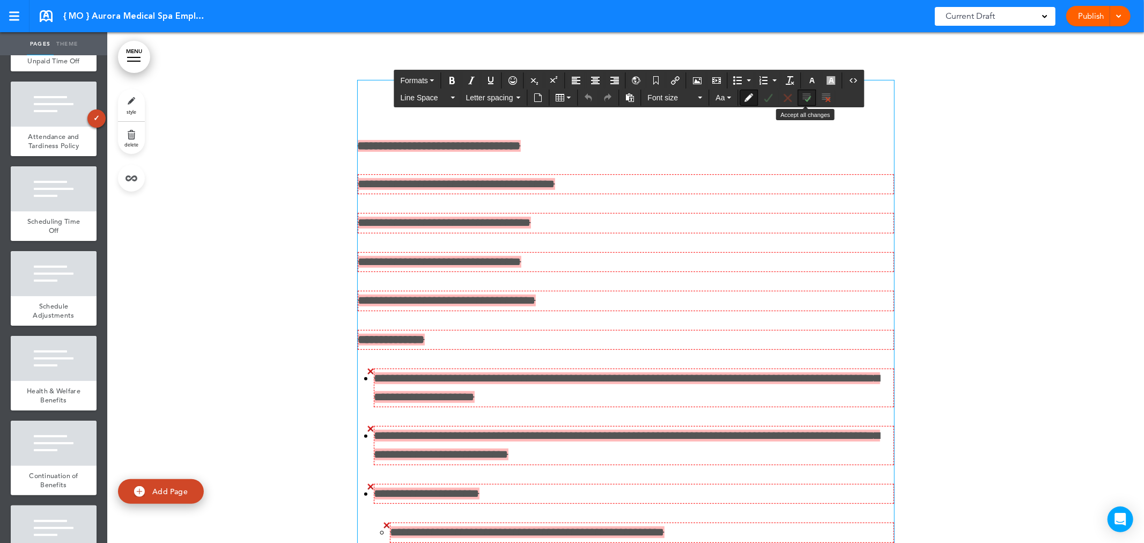
click at [807, 98] on icon "Accept all changes" at bounding box center [807, 97] width 9 height 9
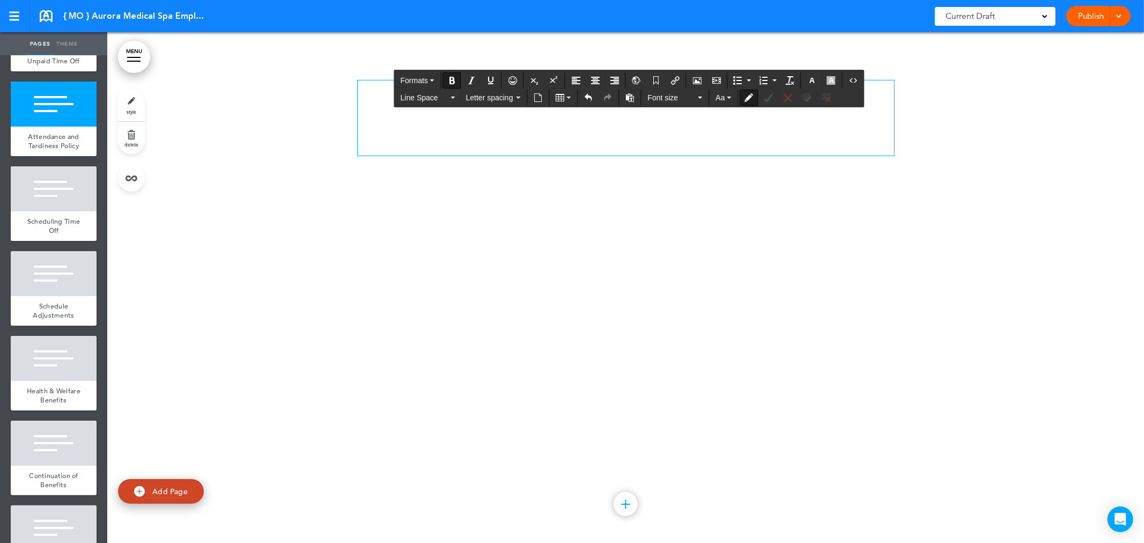
click at [420, 156] on div "**********" at bounding box center [626, 117] width 536 height 75
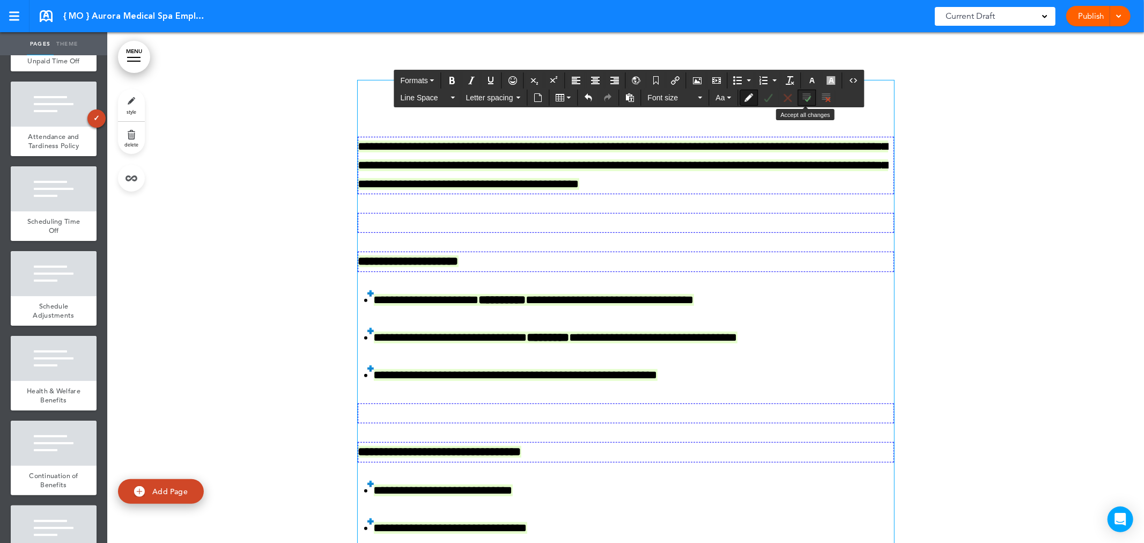
click at [809, 97] on icon "Accept all changes" at bounding box center [807, 97] width 9 height 9
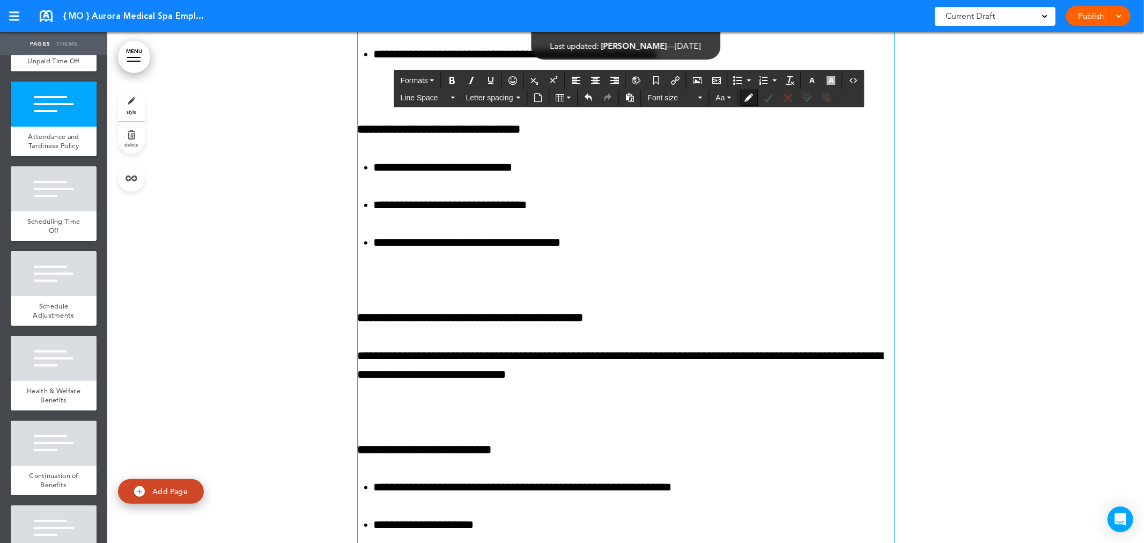
scroll to position [31749, 0]
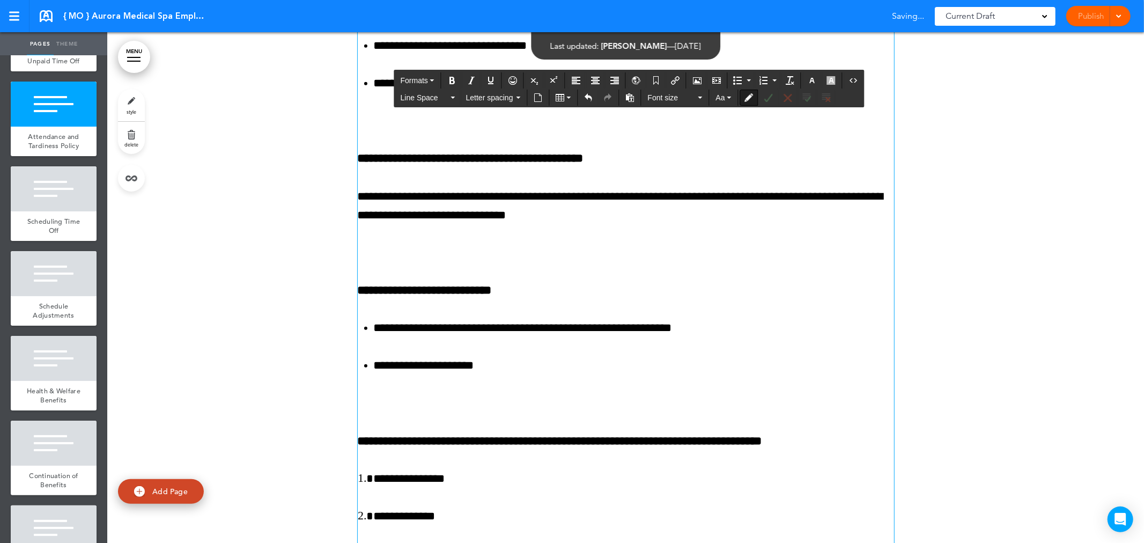
click at [493, 262] on p at bounding box center [626, 252] width 536 height 19
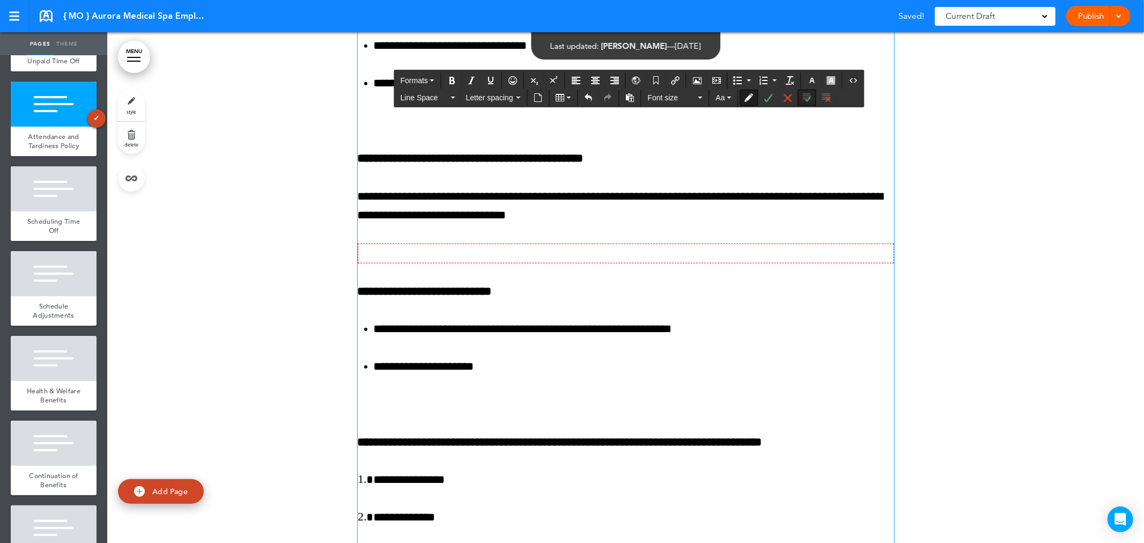
click at [803, 95] on icon "Accept all changes" at bounding box center [807, 97] width 9 height 9
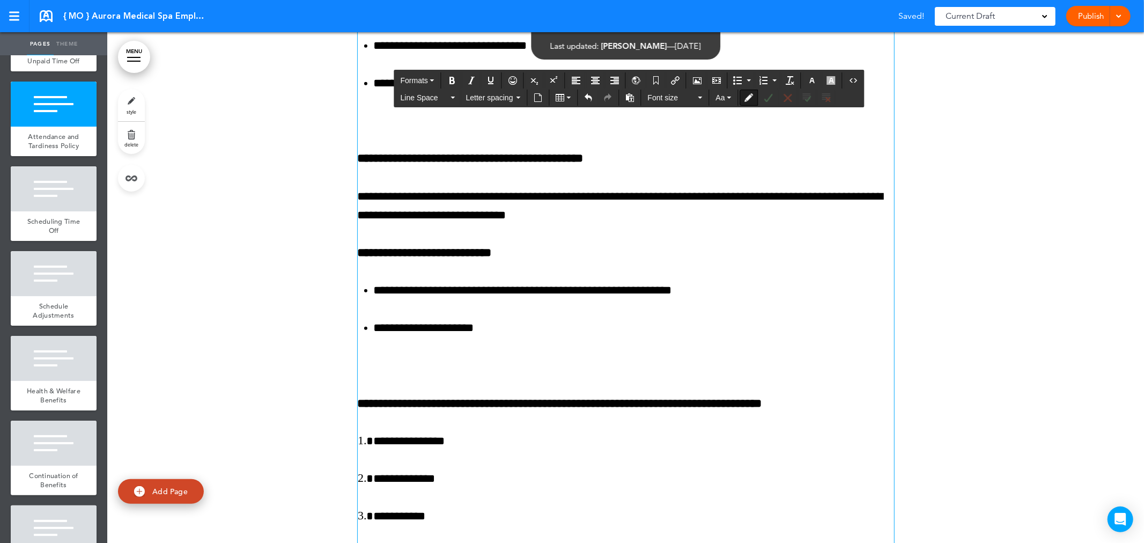
scroll to position [31590, 0]
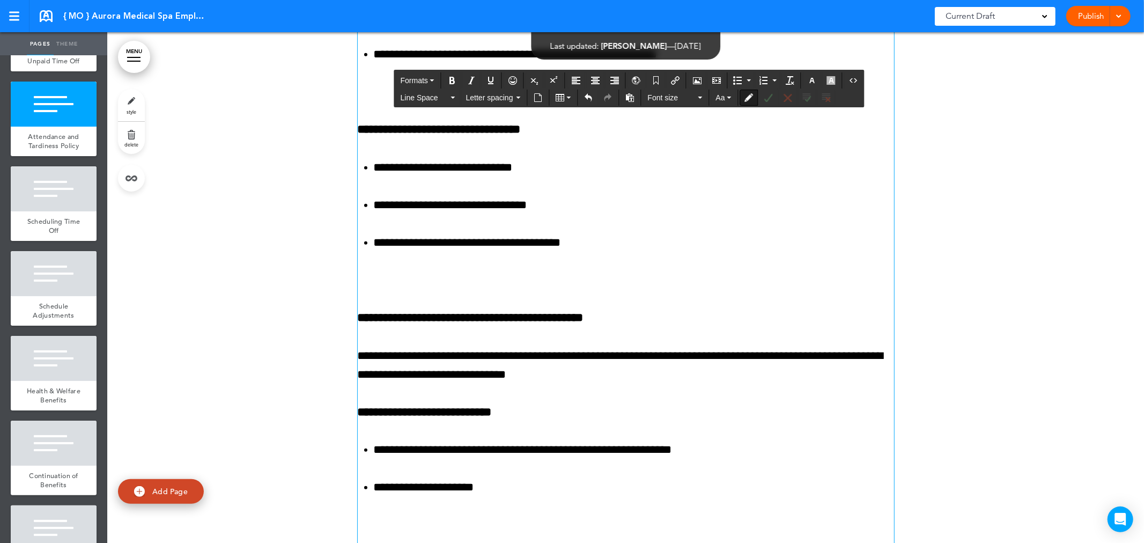
click at [377, 290] on p at bounding box center [626, 280] width 536 height 19
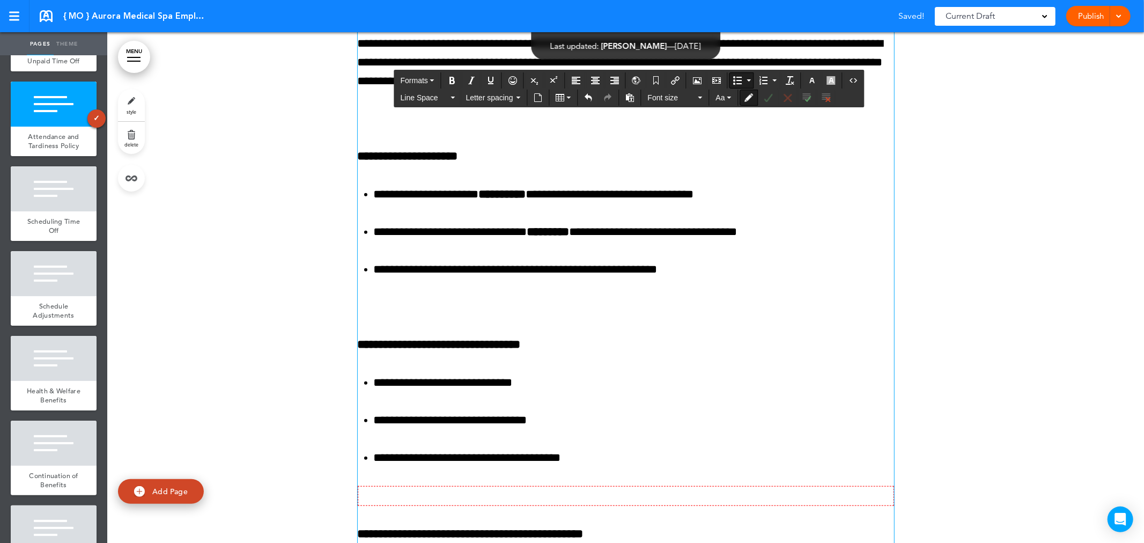
scroll to position [31352, 0]
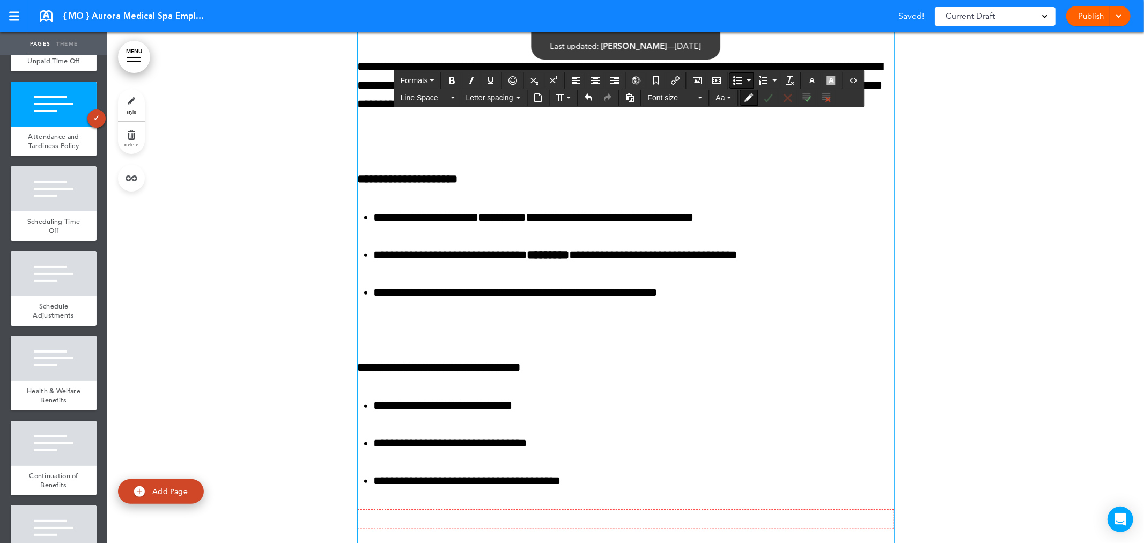
click at [398, 339] on p at bounding box center [626, 330] width 536 height 19
click at [586, 94] on icon "Undo" at bounding box center [589, 97] width 9 height 9
click at [404, 151] on p at bounding box center [626, 141] width 536 height 19
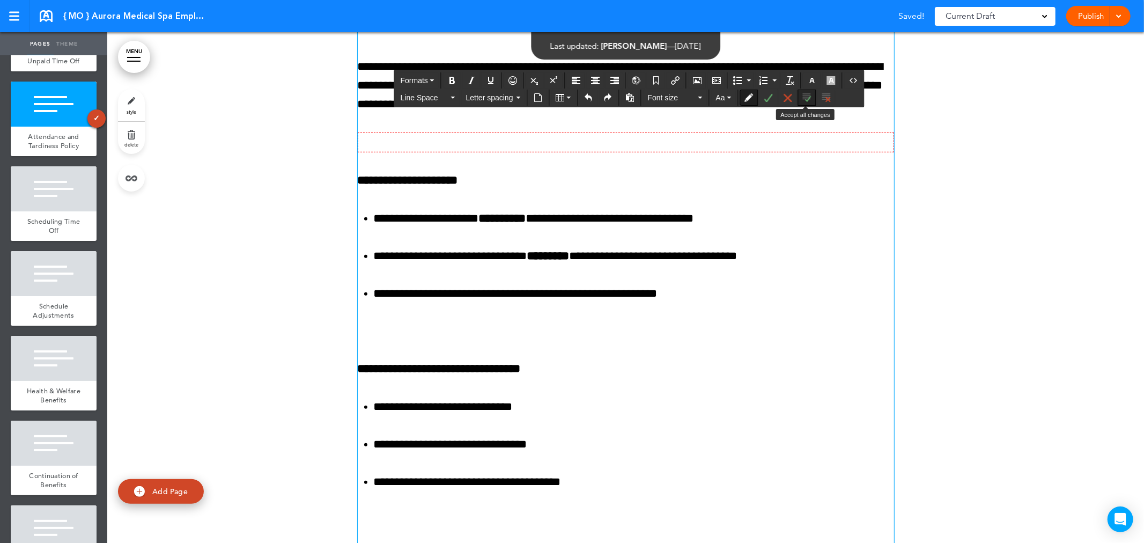
click at [811, 98] on icon "Accept all changes" at bounding box center [807, 97] width 9 height 9
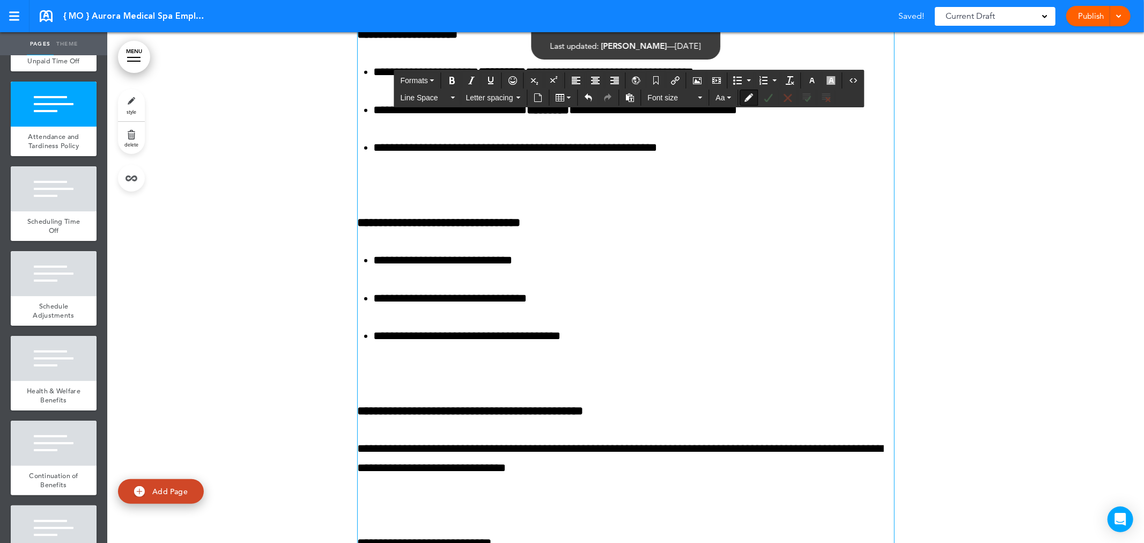
scroll to position [31511, 0]
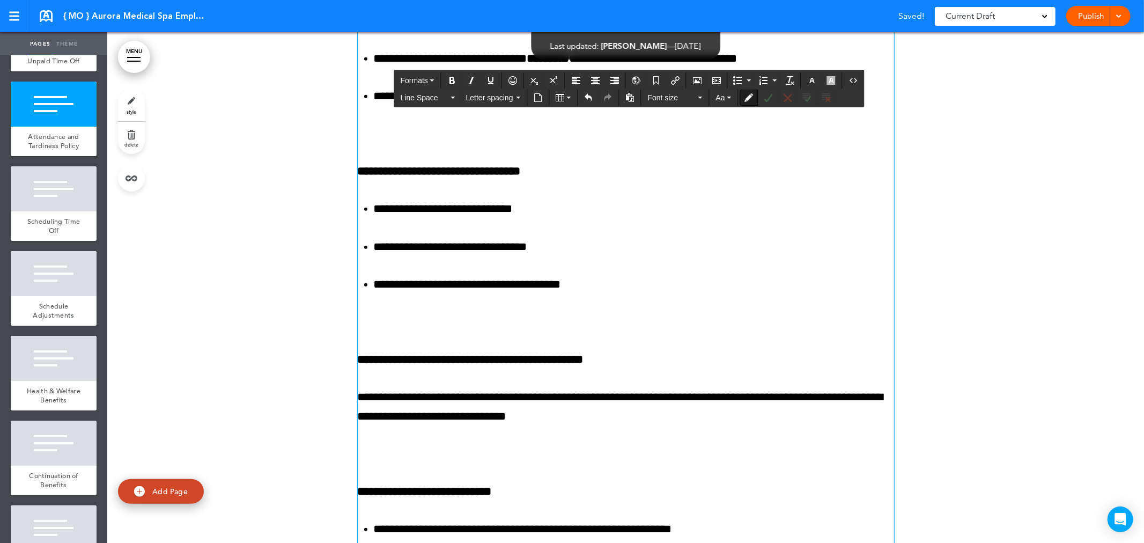
click at [419, 143] on p at bounding box center [626, 133] width 536 height 19
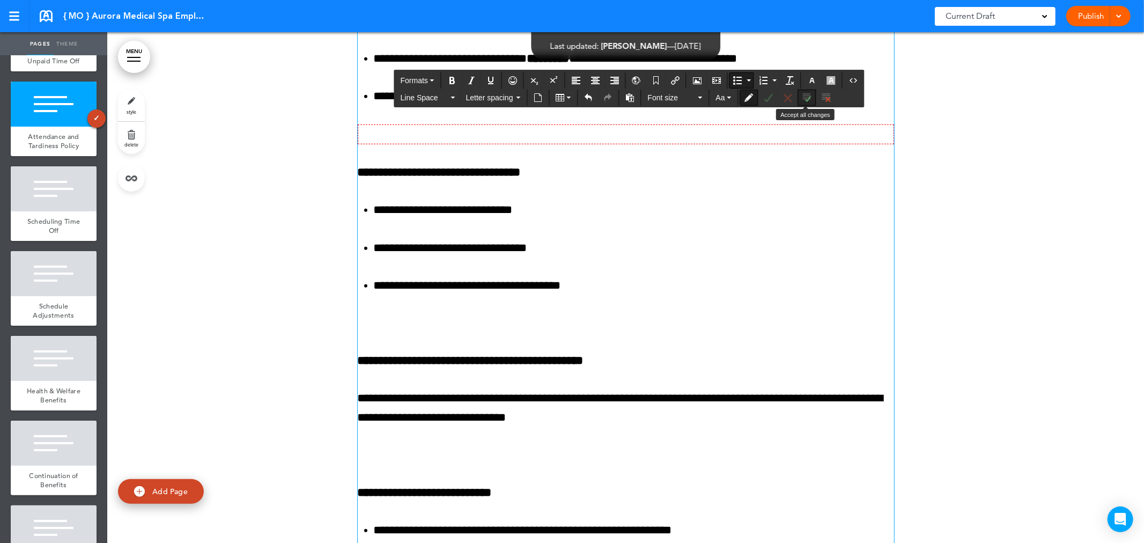
click at [808, 98] on icon "Accept all changes" at bounding box center [807, 97] width 9 height 9
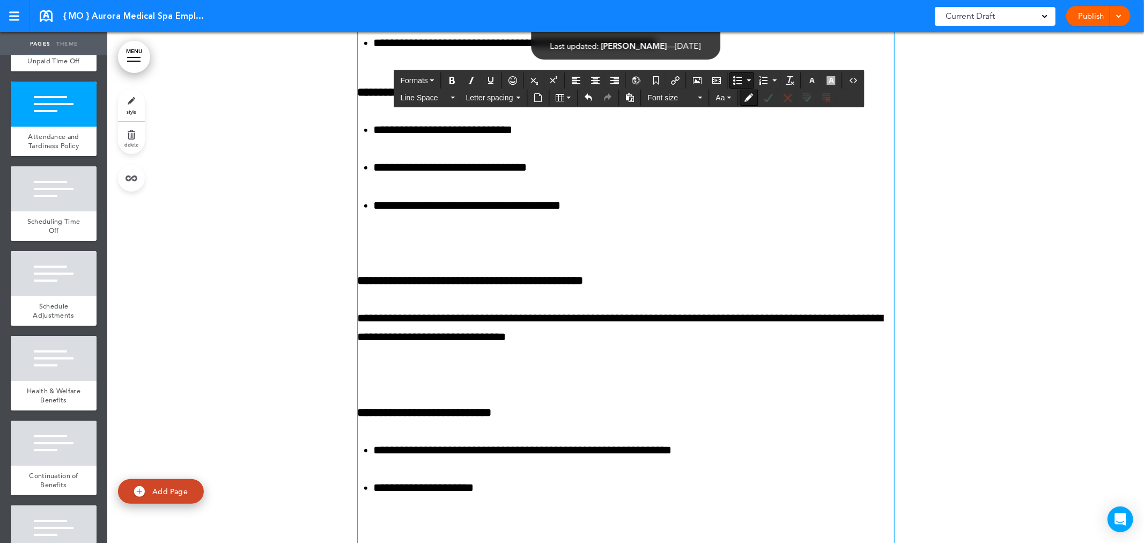
scroll to position [31590, 0]
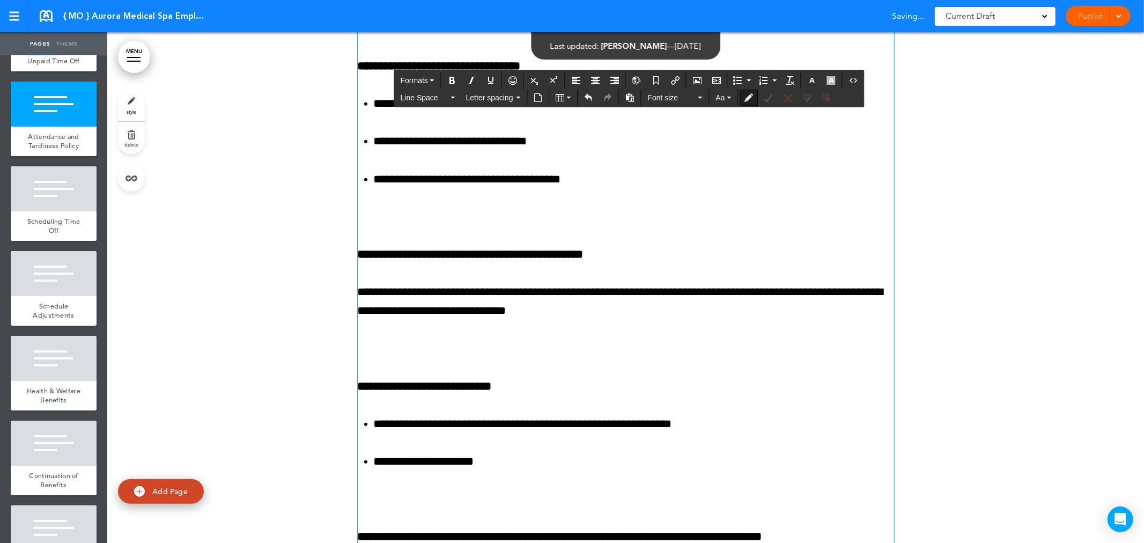
click at [431, 226] on p at bounding box center [626, 217] width 536 height 19
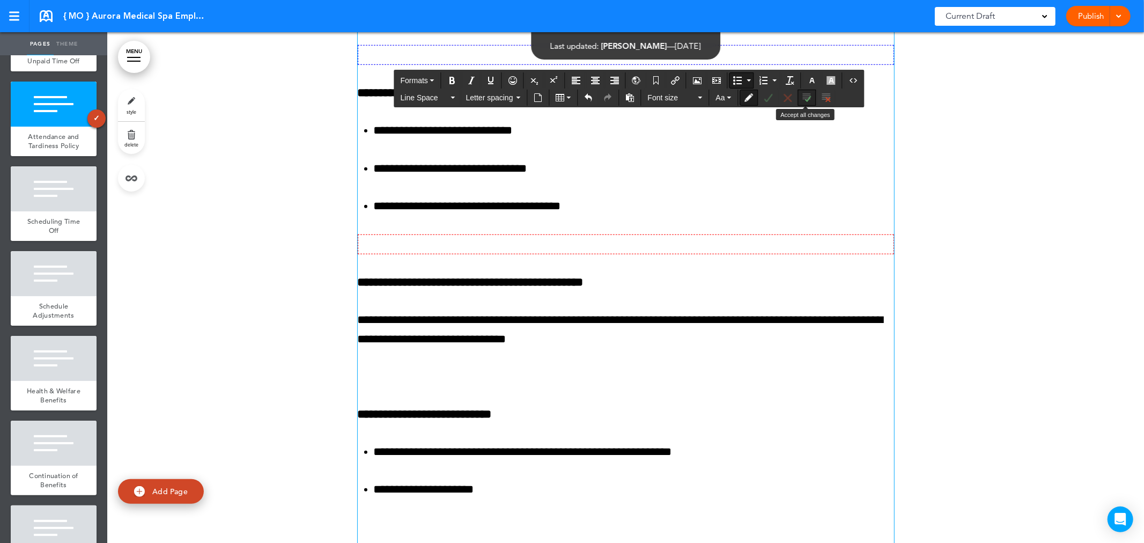
click at [803, 97] on icon "Accept all changes" at bounding box center [807, 97] width 9 height 9
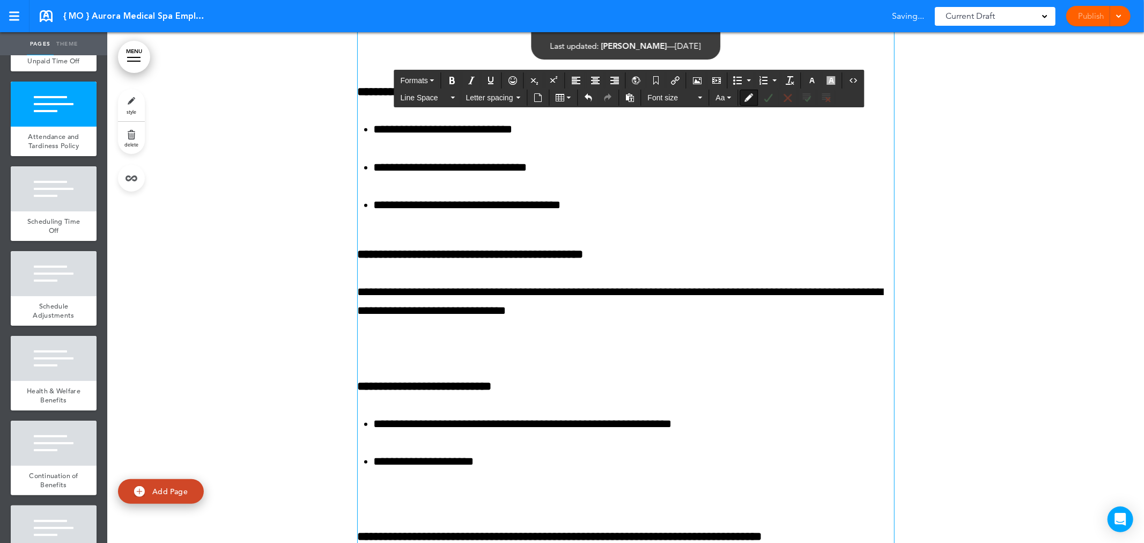
click at [455, 358] on p at bounding box center [626, 348] width 536 height 19
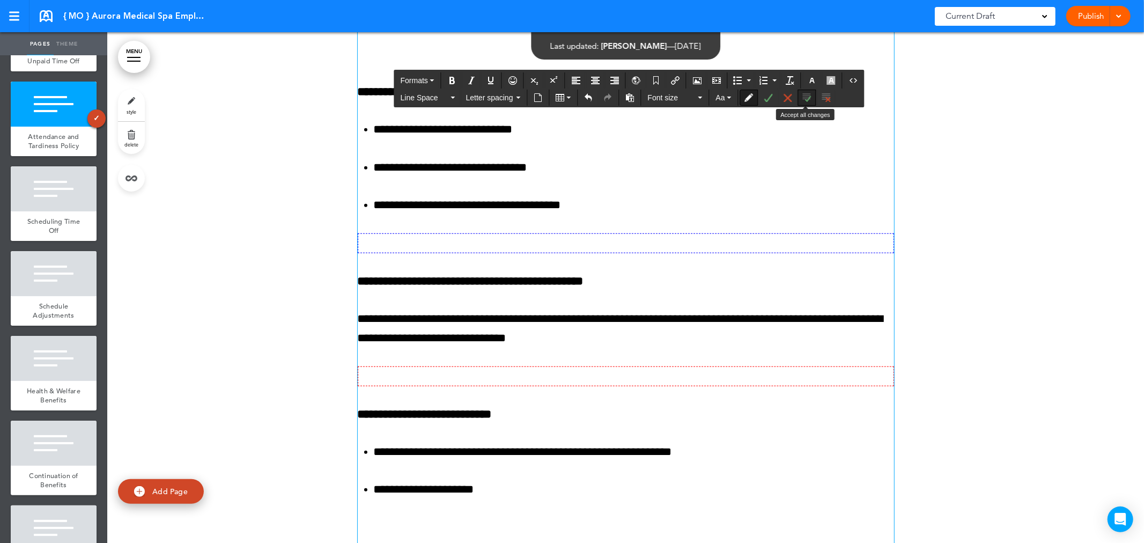
click at [811, 100] on icon "Accept all changes" at bounding box center [807, 97] width 9 height 9
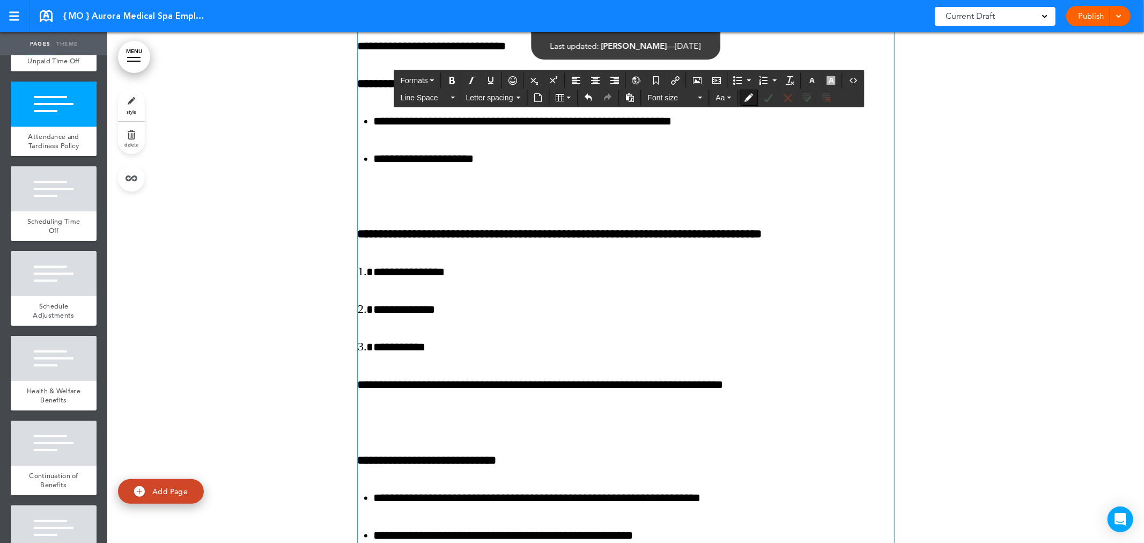
scroll to position [31909, 0]
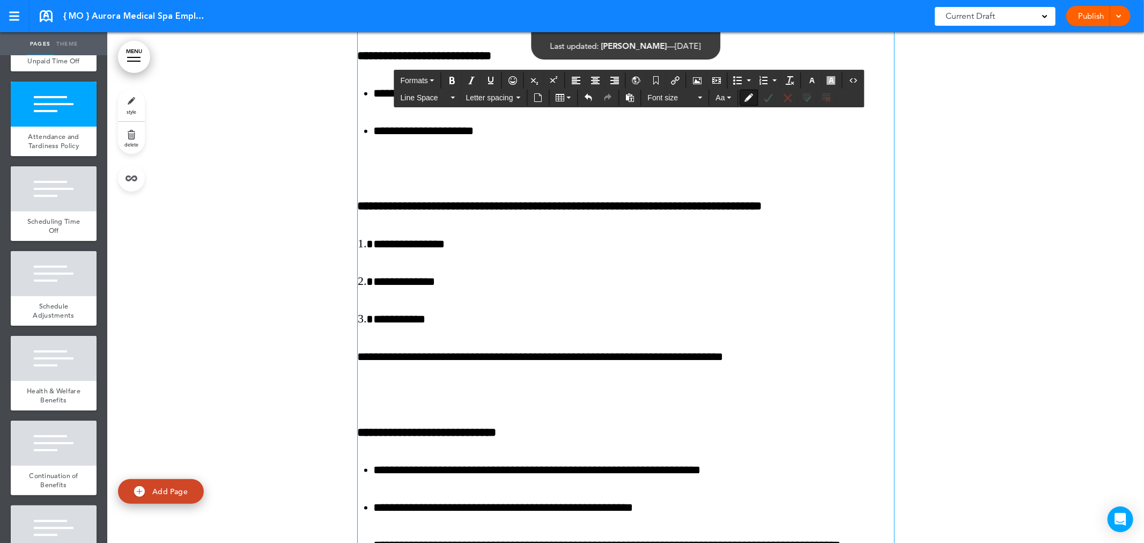
click at [438, 178] on p at bounding box center [626, 168] width 536 height 19
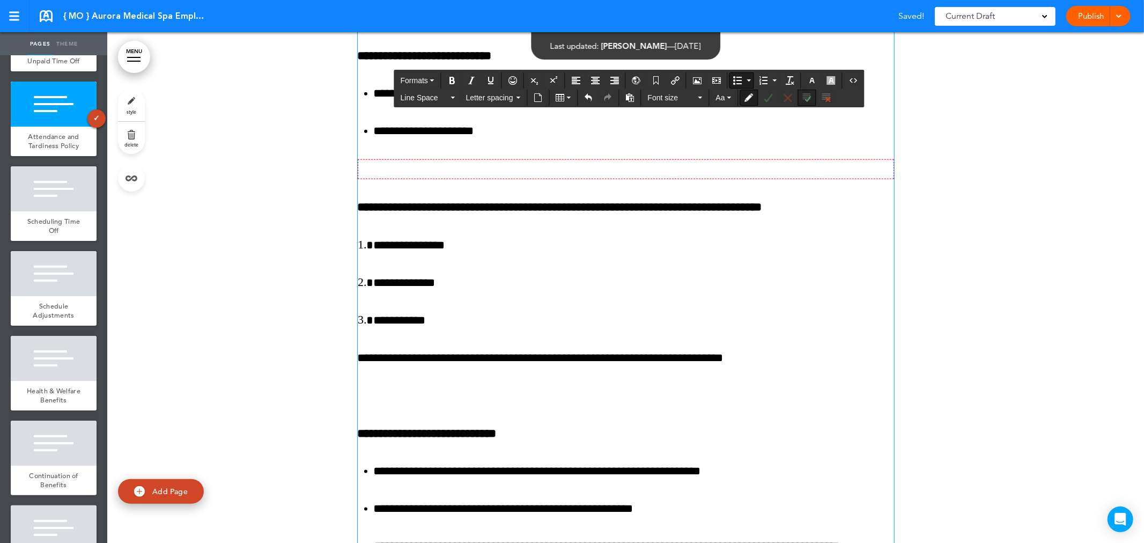
click at [808, 98] on icon "Accept all changes" at bounding box center [807, 97] width 9 height 9
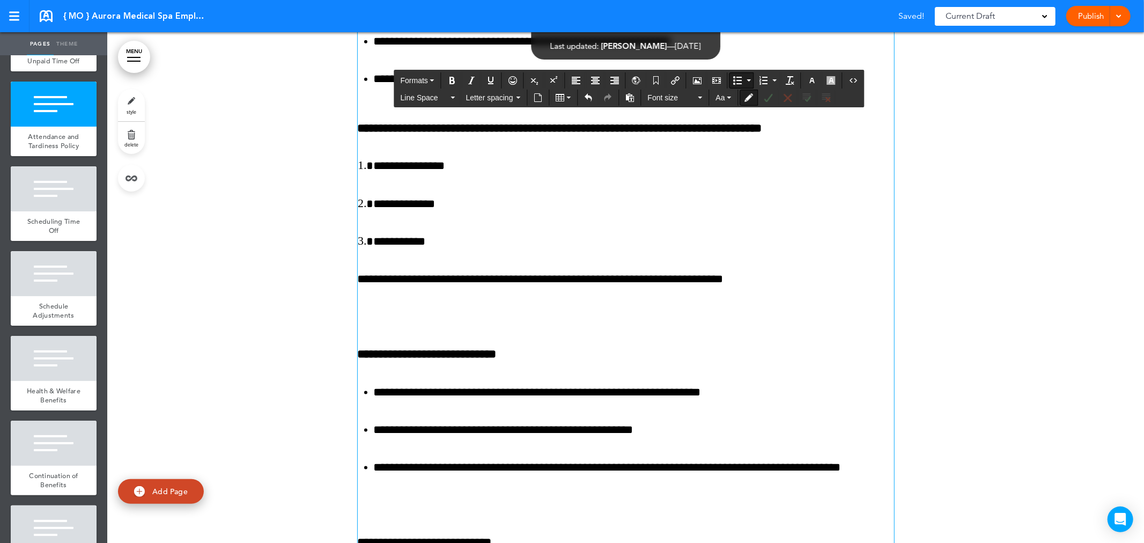
scroll to position [31987, 0]
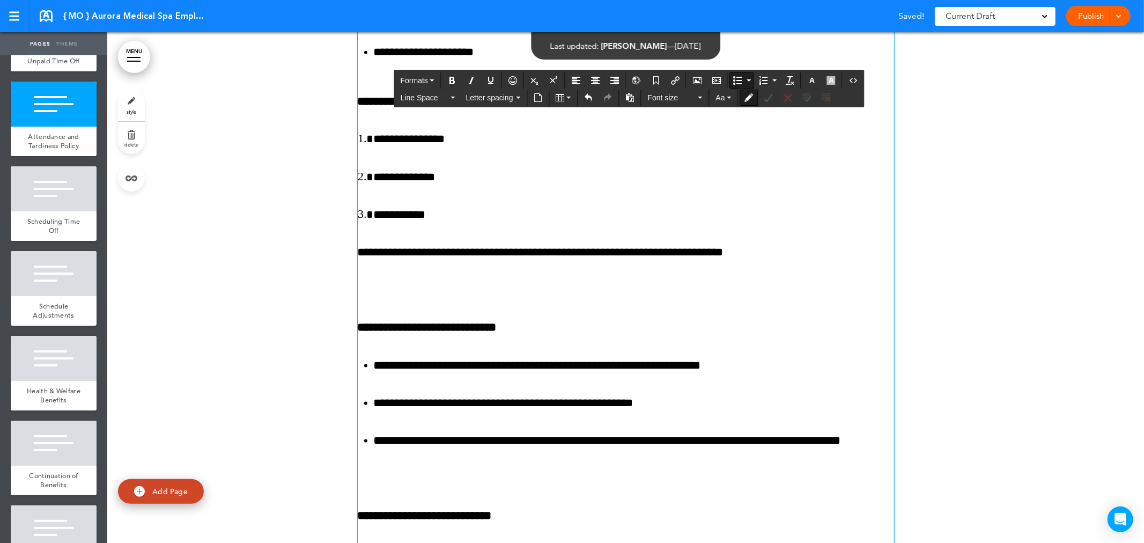
click at [399, 373] on div "**********" at bounding box center [626, 2] width 536 height 1273
click at [587, 95] on icon "Undo" at bounding box center [589, 97] width 9 height 9
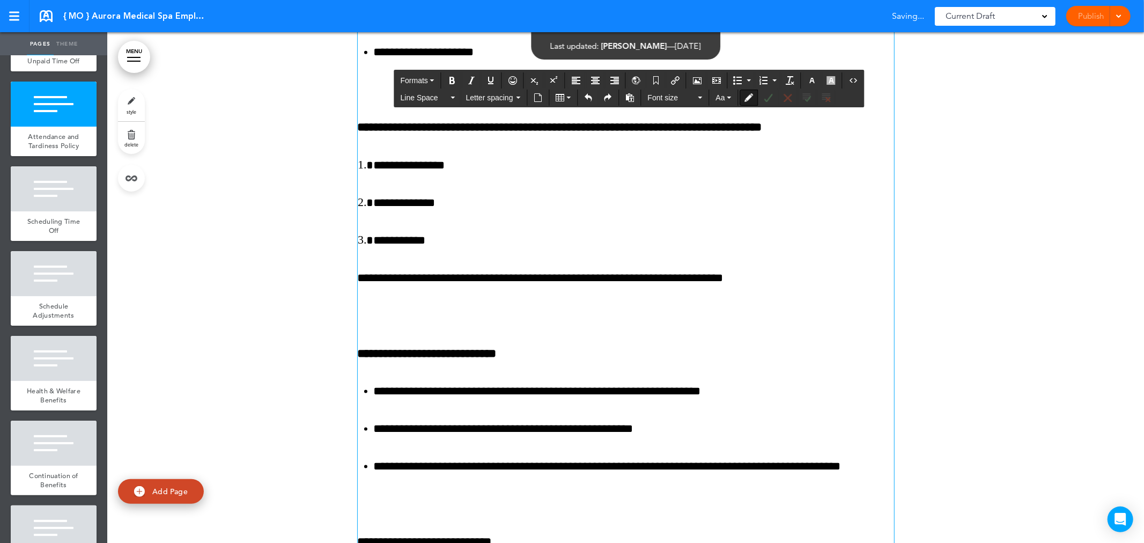
click at [380, 325] on p at bounding box center [626, 315] width 536 height 19
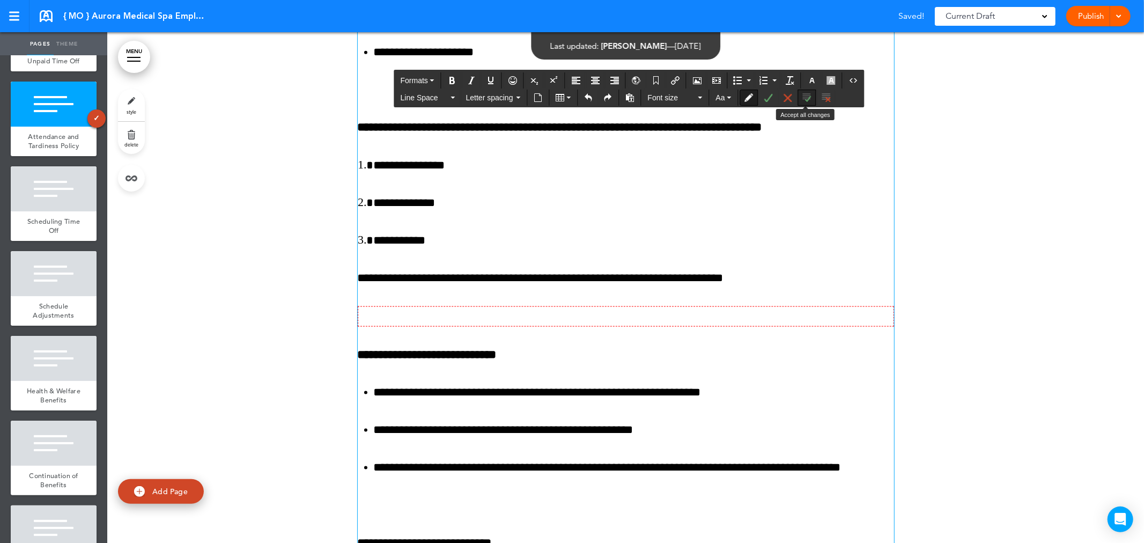
click at [811, 95] on icon "Accept all changes" at bounding box center [807, 97] width 9 height 9
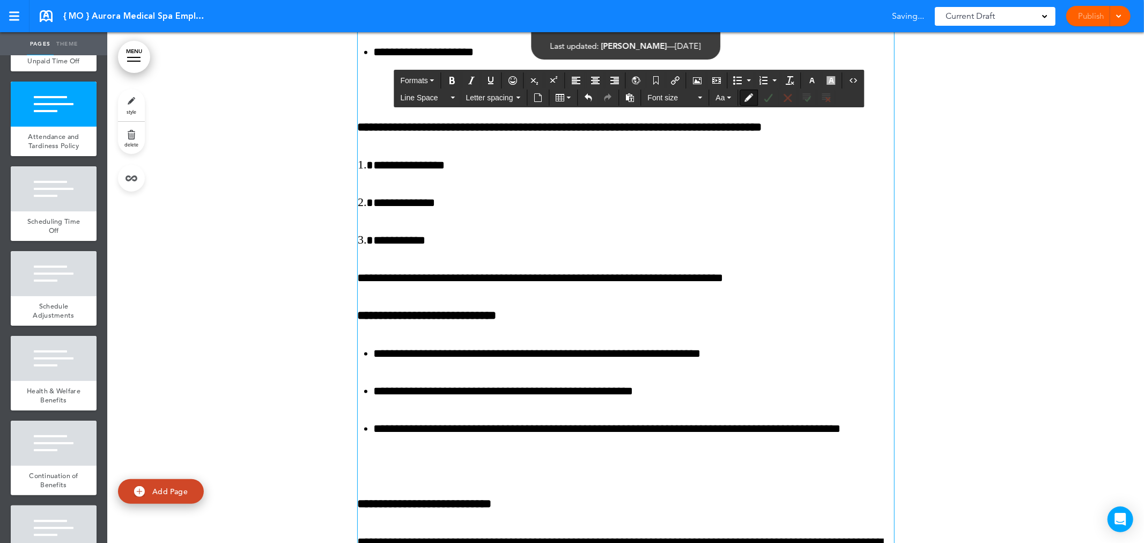
click at [387, 99] on p at bounding box center [626, 89] width 536 height 19
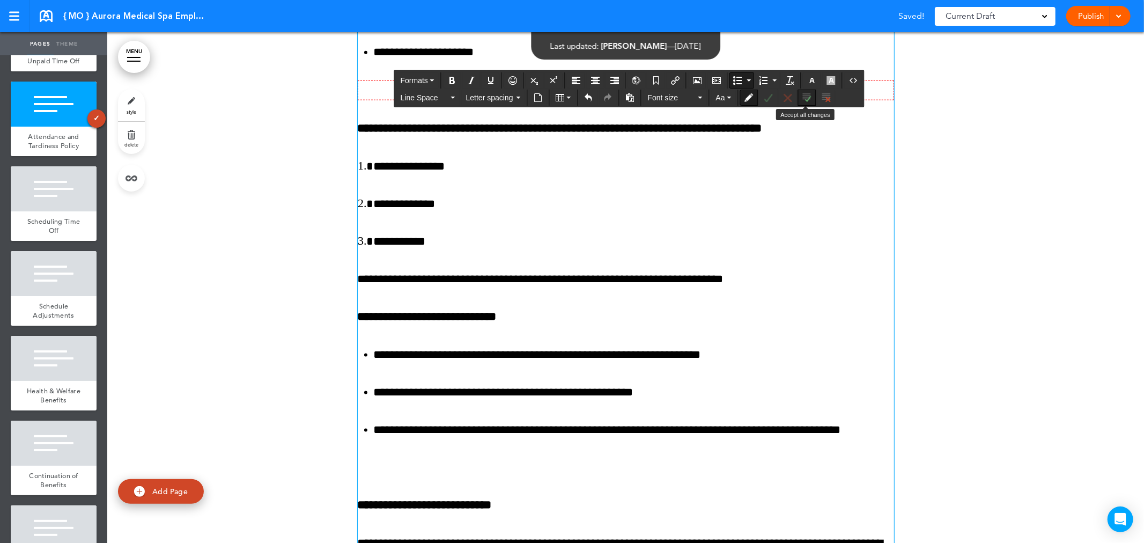
click at [807, 100] on icon "Accept all changes" at bounding box center [807, 97] width 9 height 9
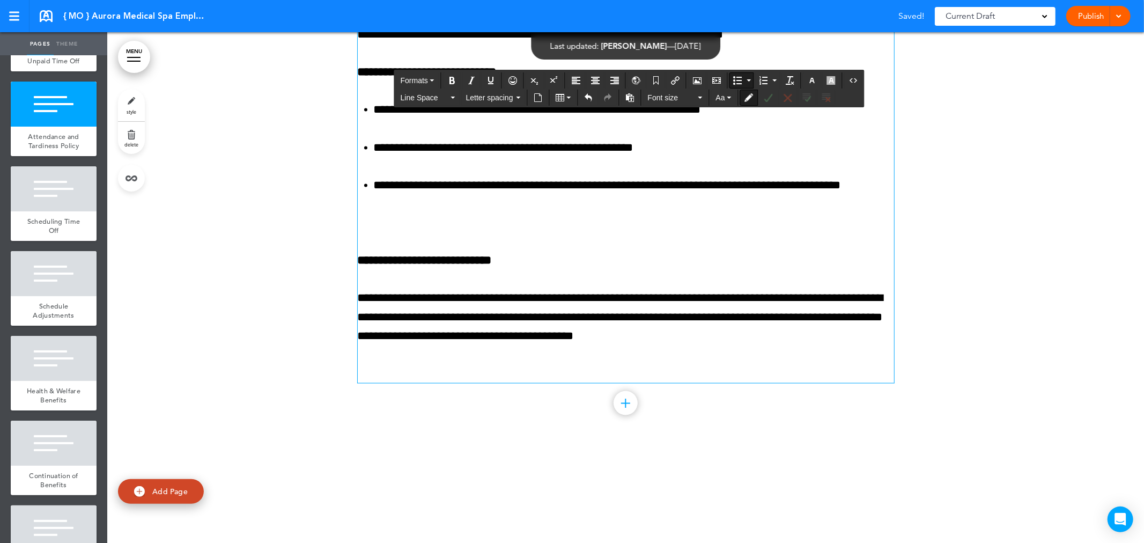
scroll to position [32226, 0]
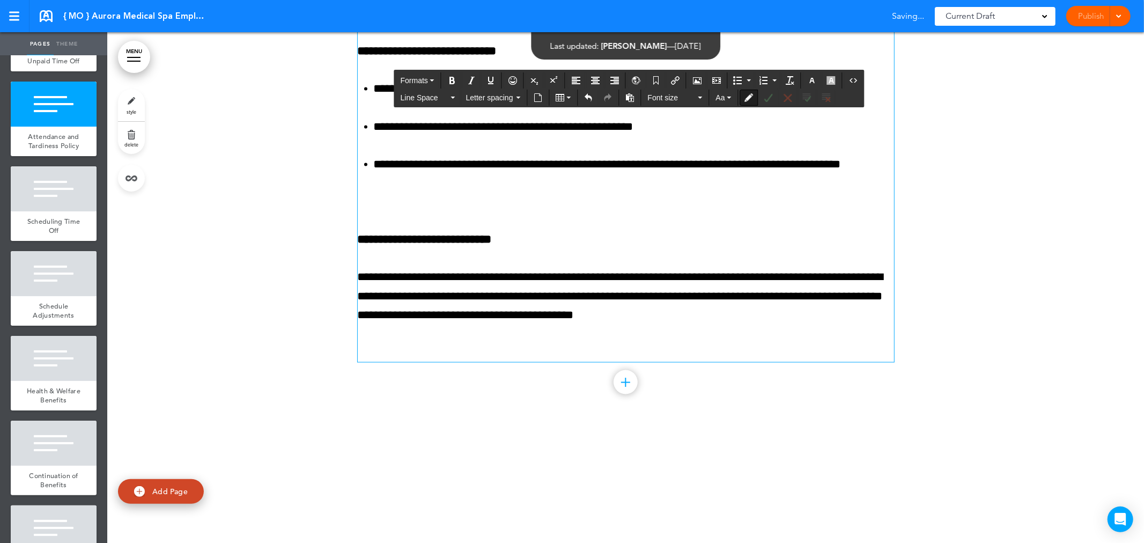
click at [500, 211] on p at bounding box center [626, 202] width 536 height 19
click at [811, 102] on button "Accept all changes" at bounding box center [807, 97] width 17 height 15
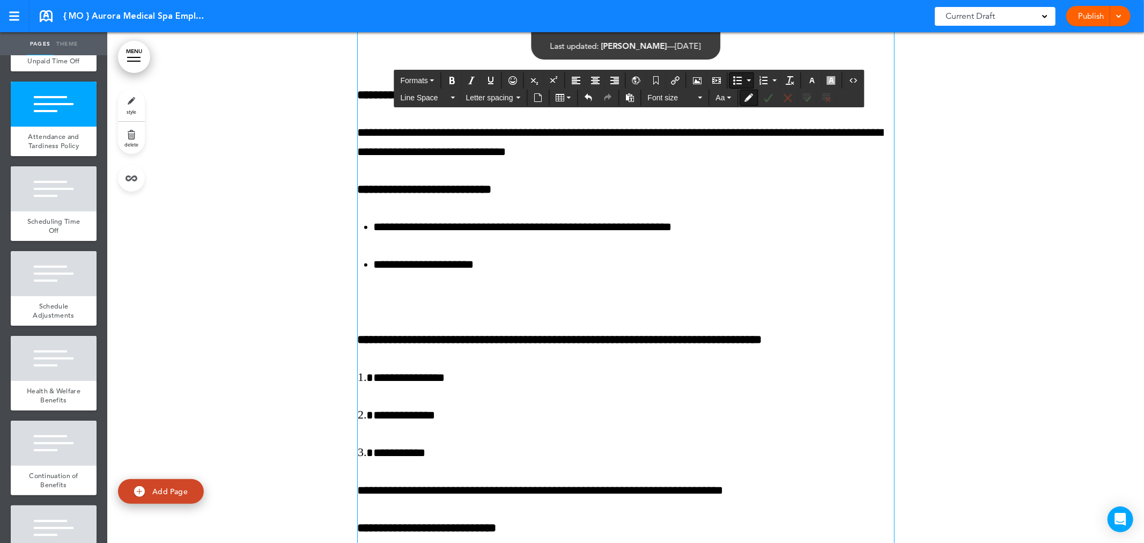
scroll to position [31616, 0]
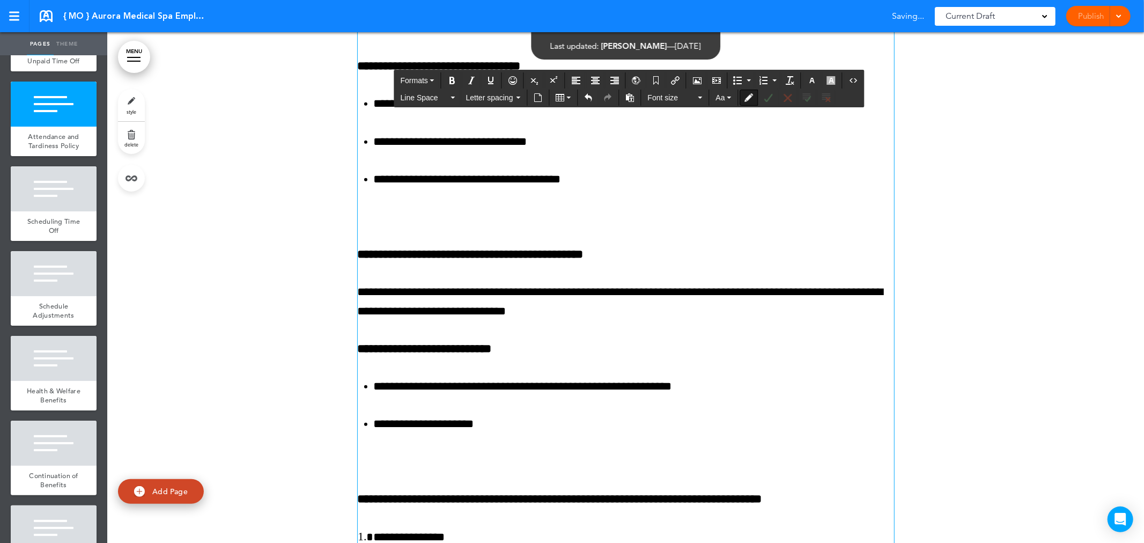
click at [400, 226] on p at bounding box center [626, 217] width 536 height 19
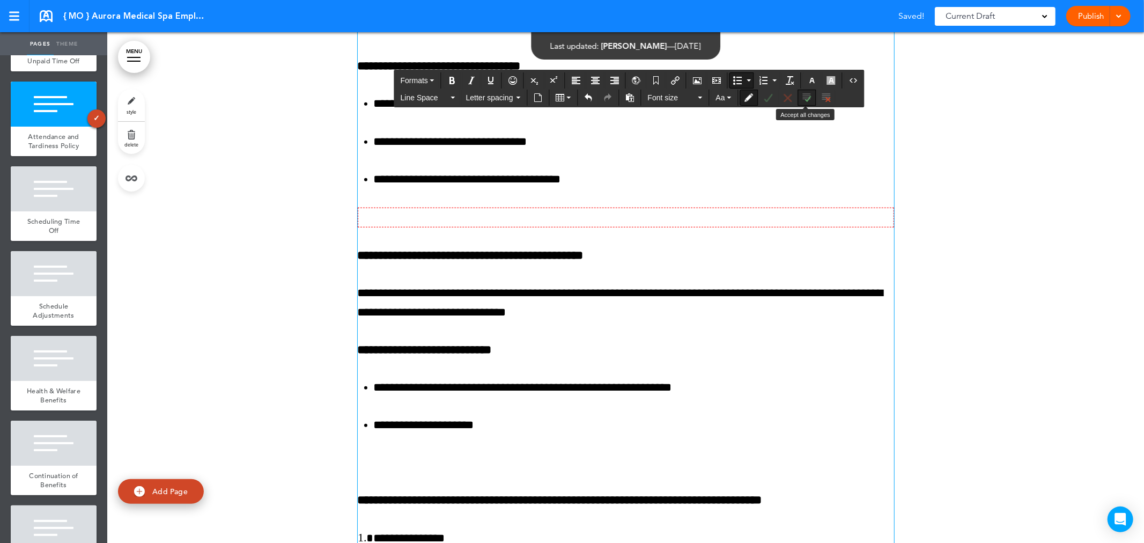
click at [808, 97] on icon "Accept all changes" at bounding box center [807, 97] width 9 height 9
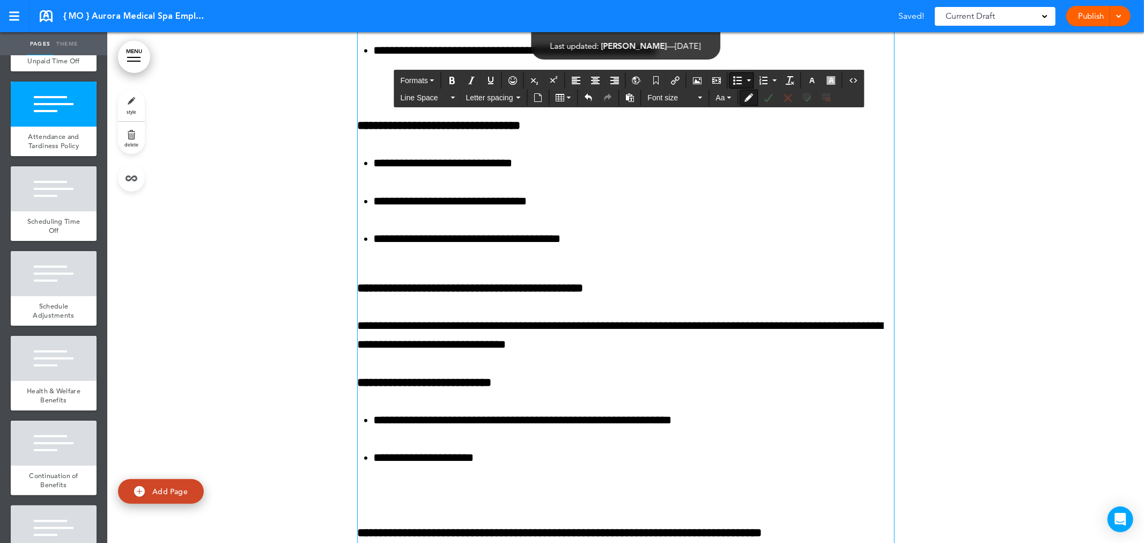
scroll to position [31457, 0]
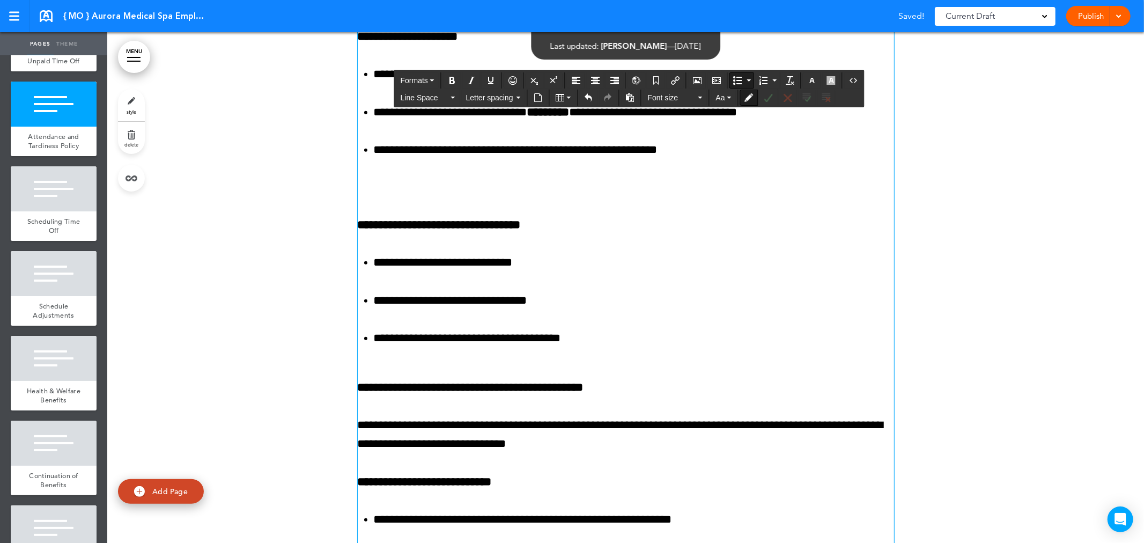
click at [416, 197] on p at bounding box center [626, 187] width 536 height 19
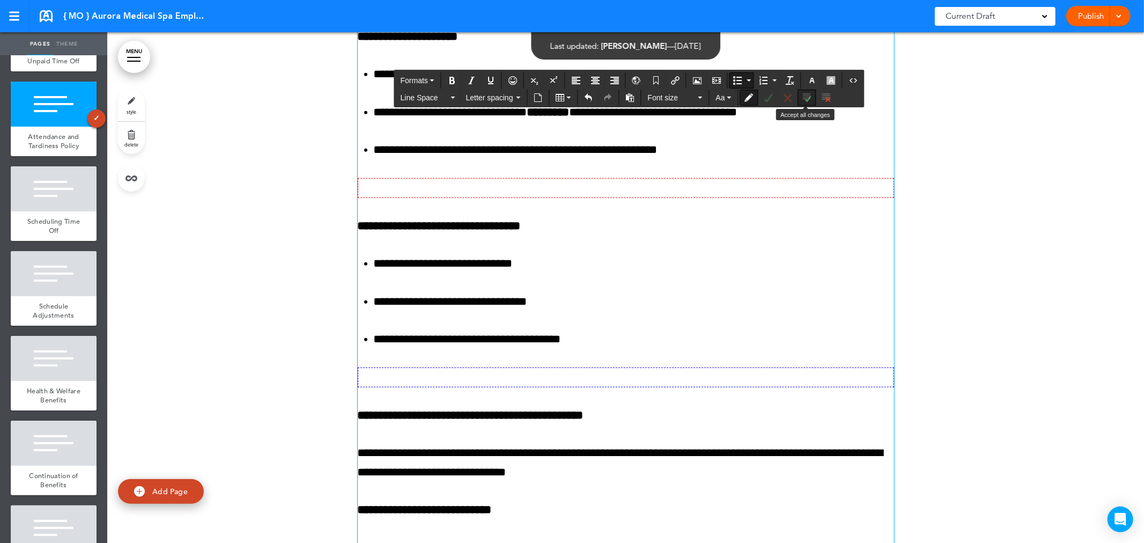
click at [808, 101] on icon "Accept all changes" at bounding box center [807, 97] width 9 height 9
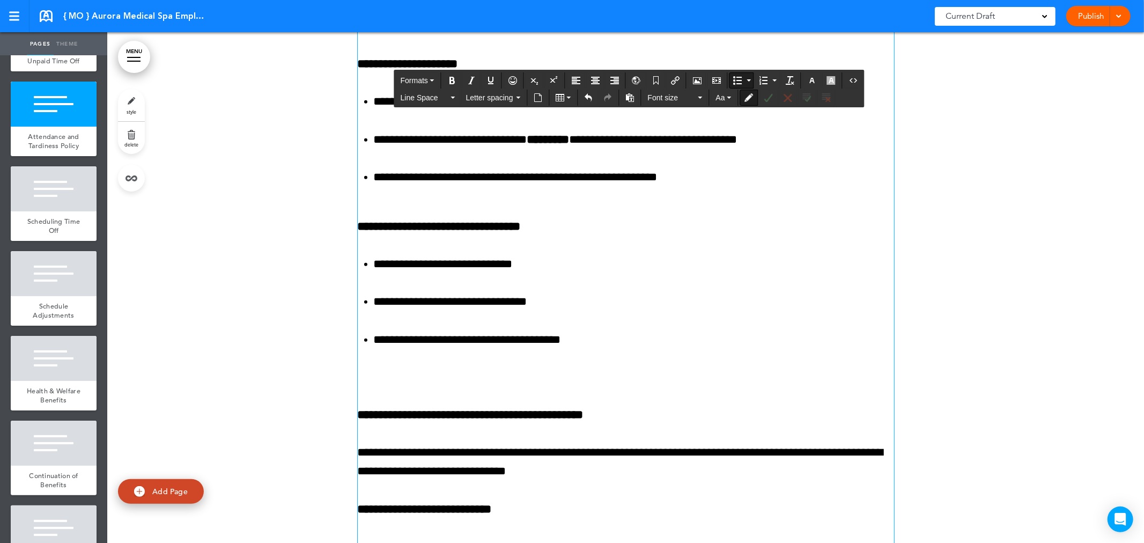
scroll to position [31536, 0]
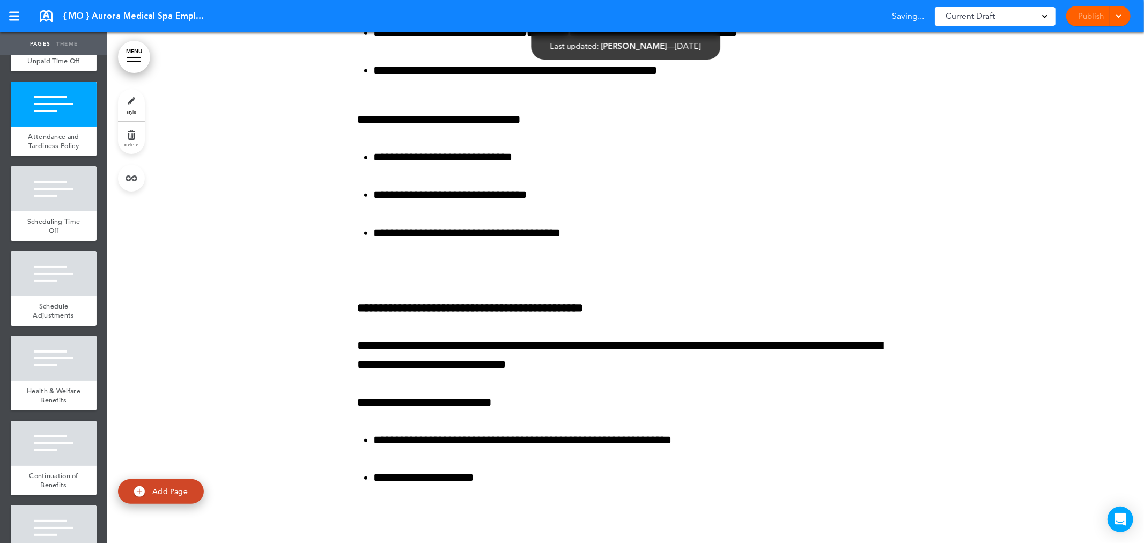
click at [1118, 12] on span at bounding box center [1118, 15] width 7 height 7
click at [1077, 43] on li "Publish" at bounding box center [1081, 40] width 95 height 24
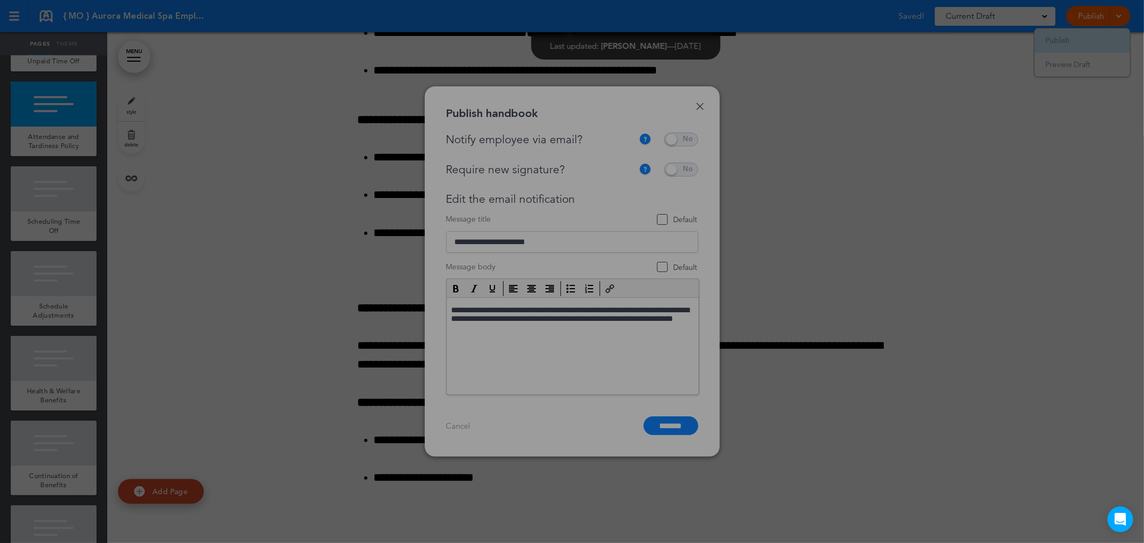
scroll to position [0, 0]
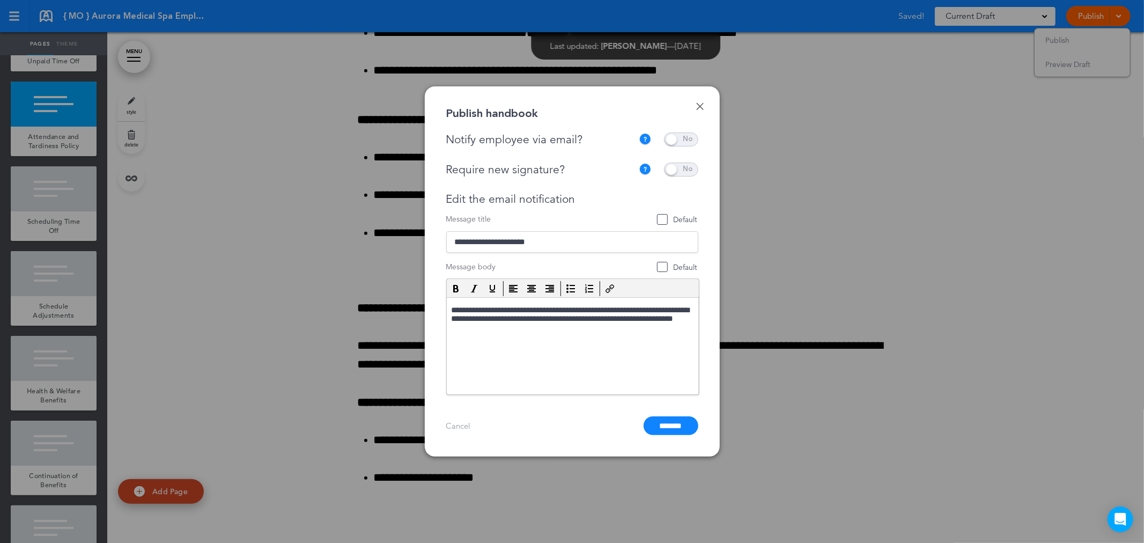
click at [671, 141] on span at bounding box center [681, 139] width 34 height 14
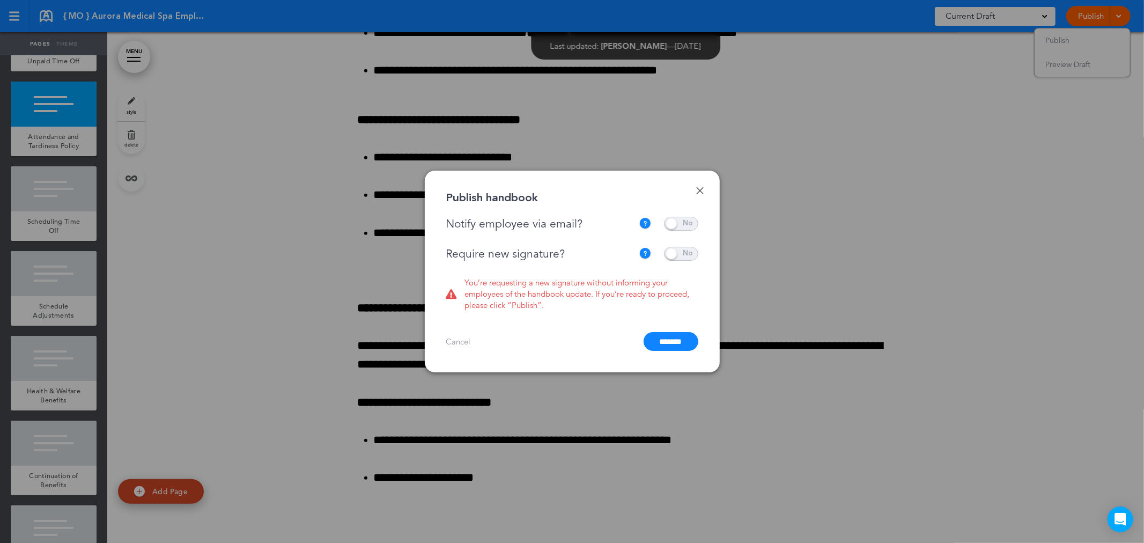
click at [671, 249] on span at bounding box center [681, 254] width 34 height 14
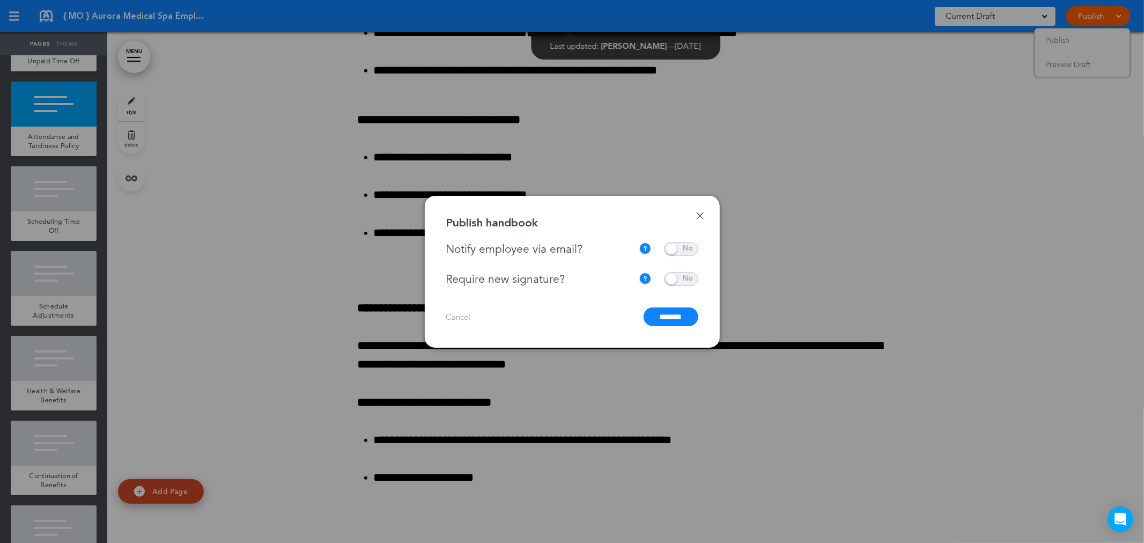
click at [669, 314] on input "*******" at bounding box center [671, 316] width 55 height 19
